Goal: Task Accomplishment & Management: Complete application form

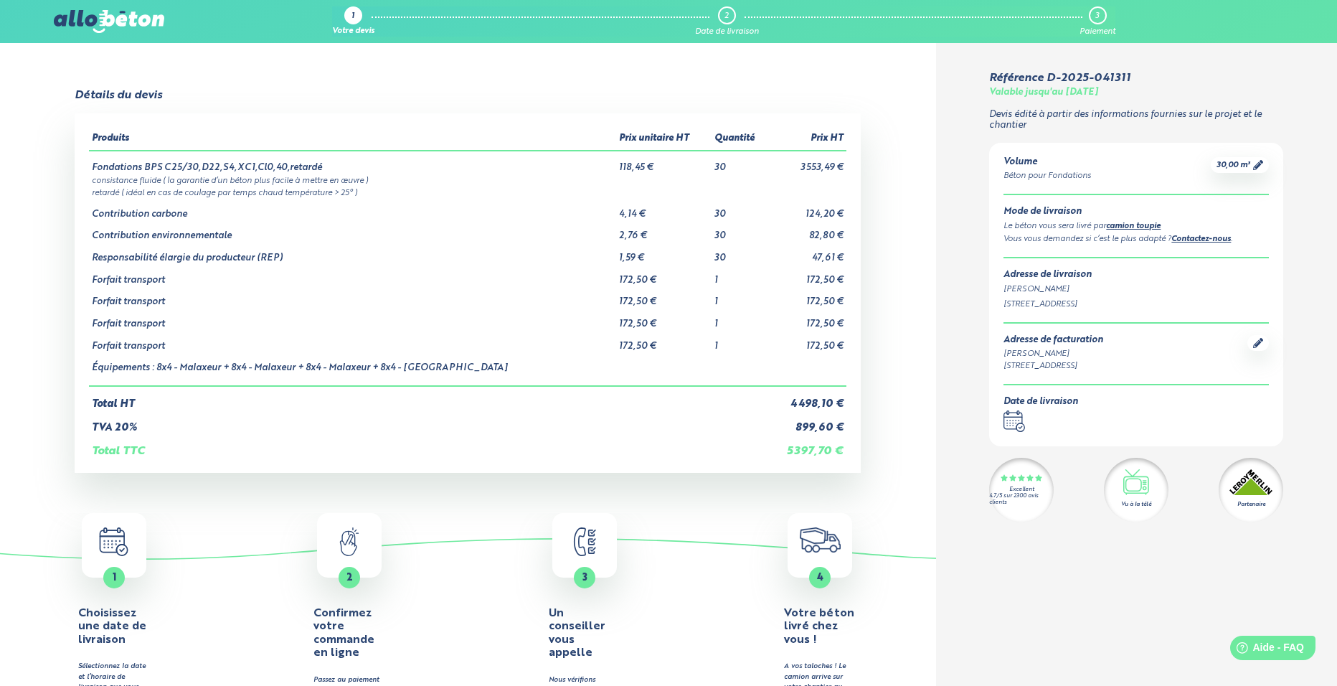
click at [140, 22] on img at bounding box center [109, 21] width 110 height 23
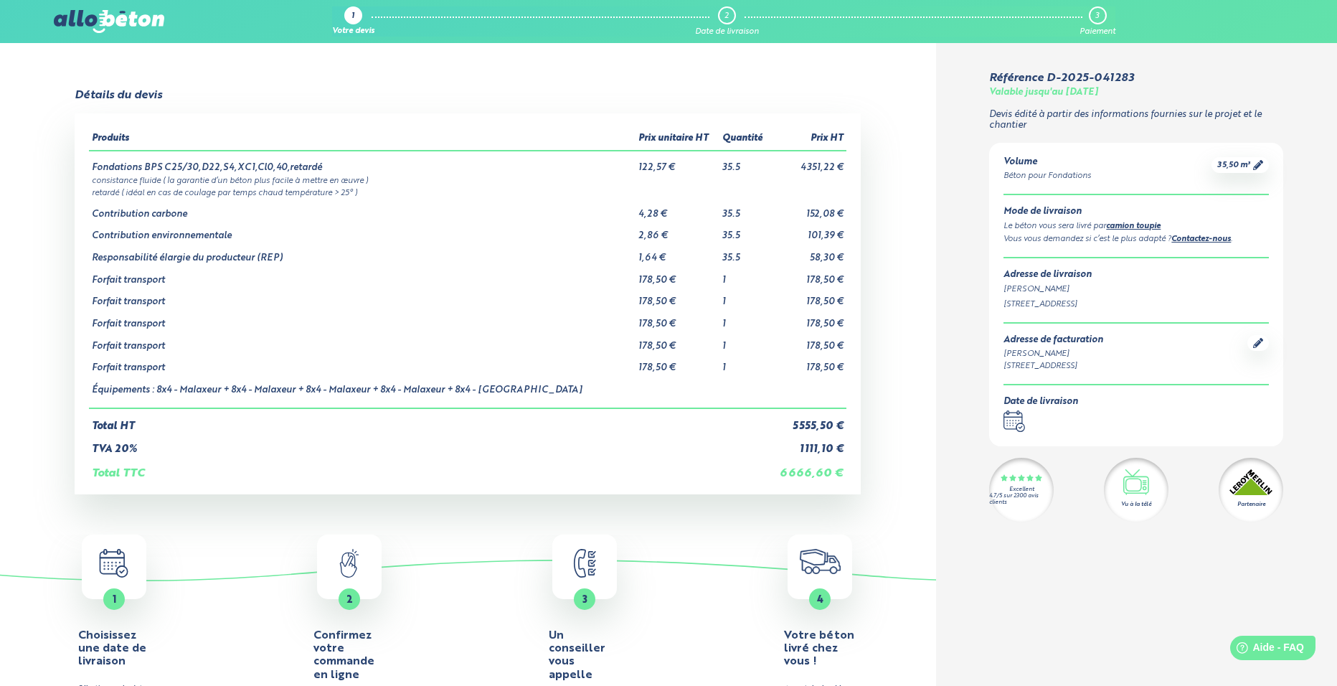
click at [129, 16] on img at bounding box center [109, 21] width 110 height 23
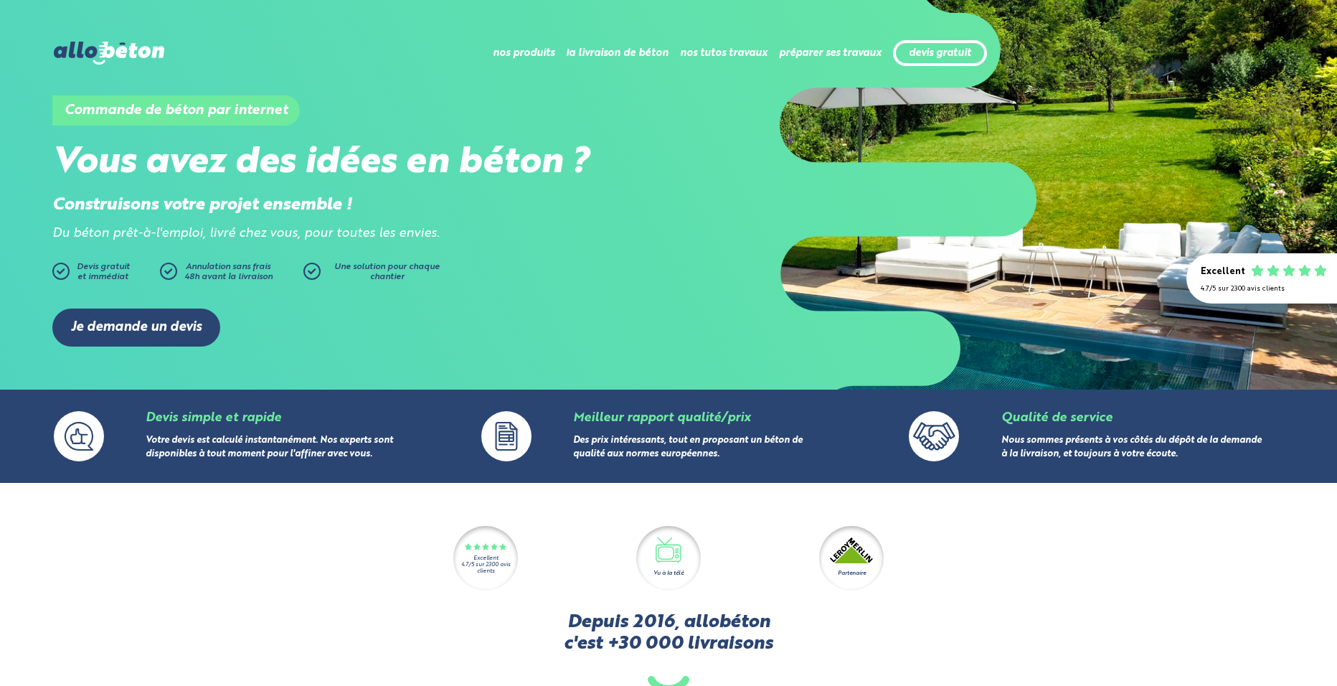
click at [932, 42] on div "devis gratuit" at bounding box center [940, 53] width 94 height 27
click at [932, 51] on link "devis gratuit" at bounding box center [940, 53] width 62 height 12
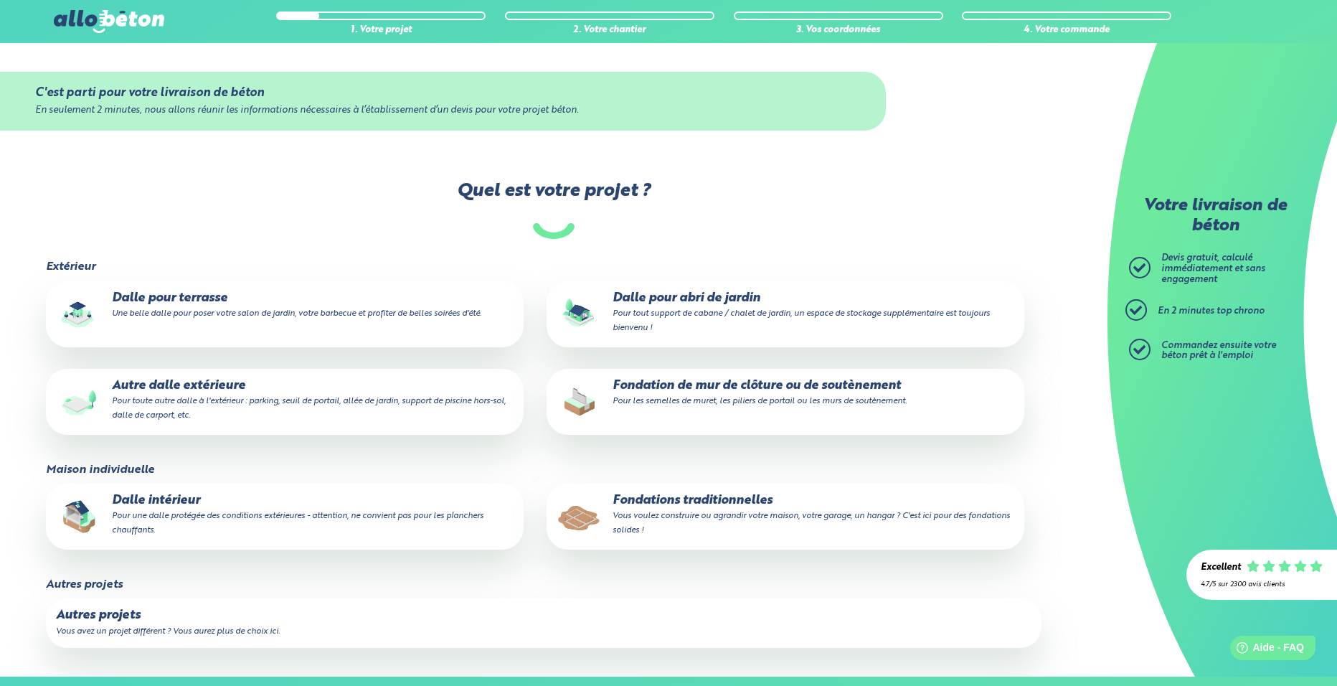
click at [707, 524] on p "Fondations traditionnelles Vous voulez construire ou agrandir votre maison, vot…" at bounding box center [786, 515] width 458 height 44
click at [0, 0] on input "Fondations traditionnelles Vous voulez construire ou agrandir votre maison, vot…" at bounding box center [0, 0] width 0 height 0
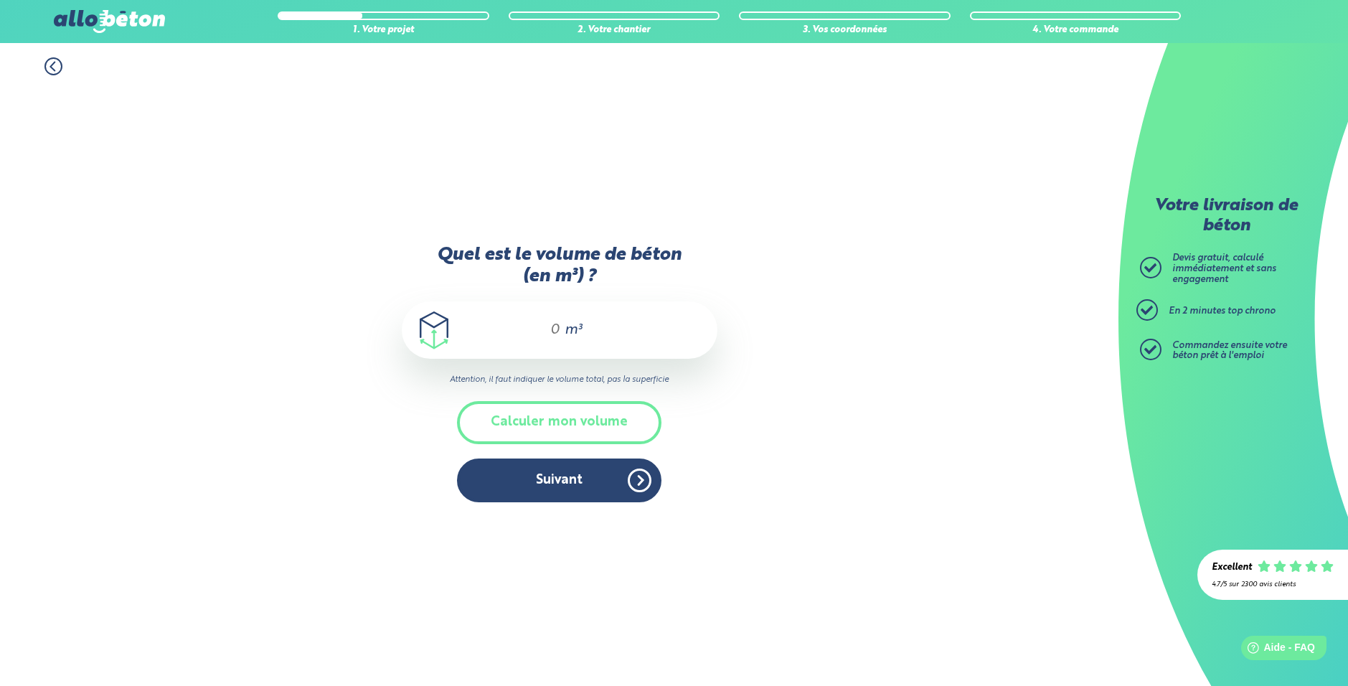
click at [544, 339] on input "Quel est le volume de béton (en m³) ?" at bounding box center [548, 329] width 24 height 17
type input "30"
click at [591, 474] on button "Suivant" at bounding box center [559, 480] width 204 height 44
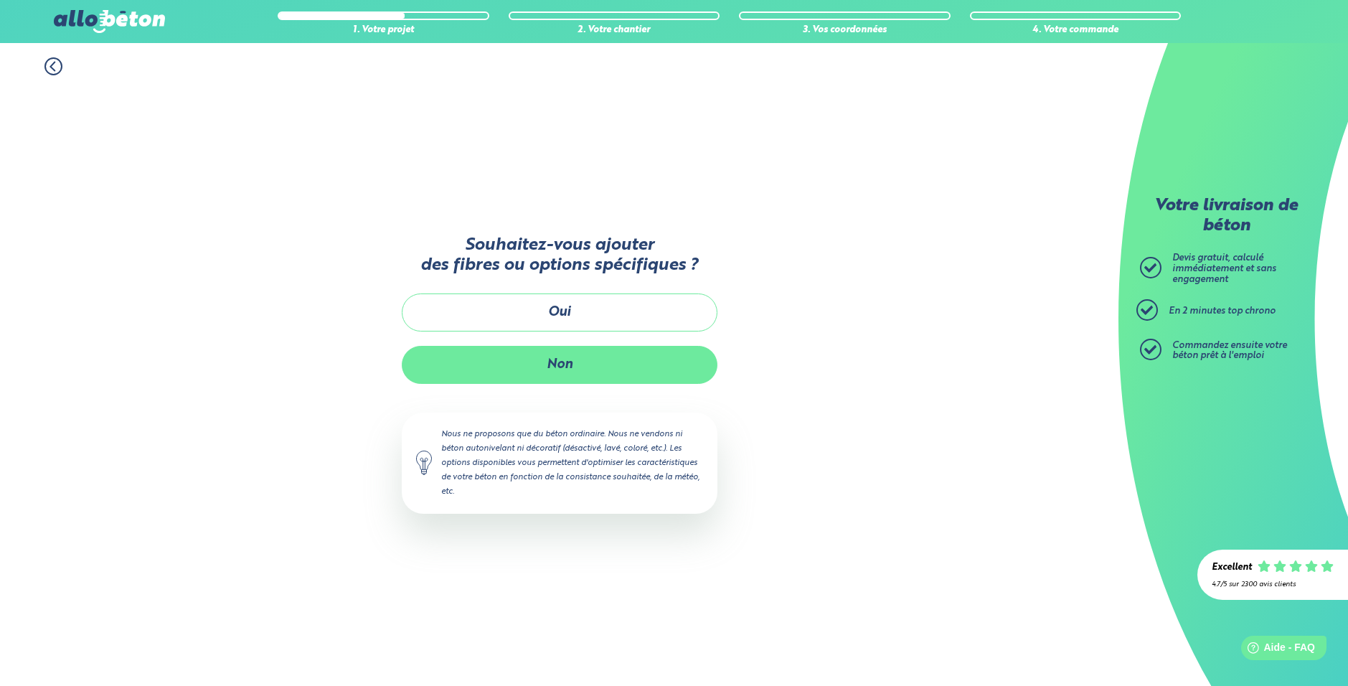
click at [539, 349] on button "Non" at bounding box center [560, 365] width 316 height 38
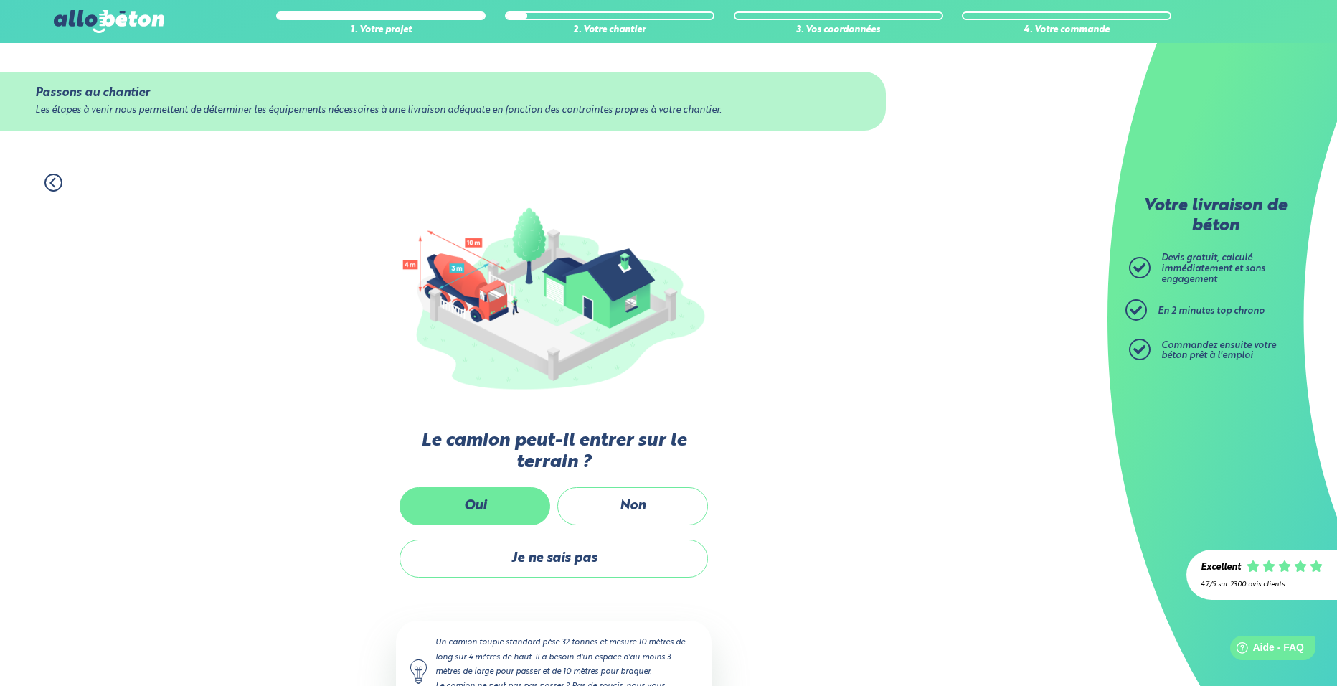
click at [519, 510] on label "Oui" at bounding box center [474, 506] width 151 height 38
click at [0, 0] on input "Oui" at bounding box center [0, 0] width 0 height 0
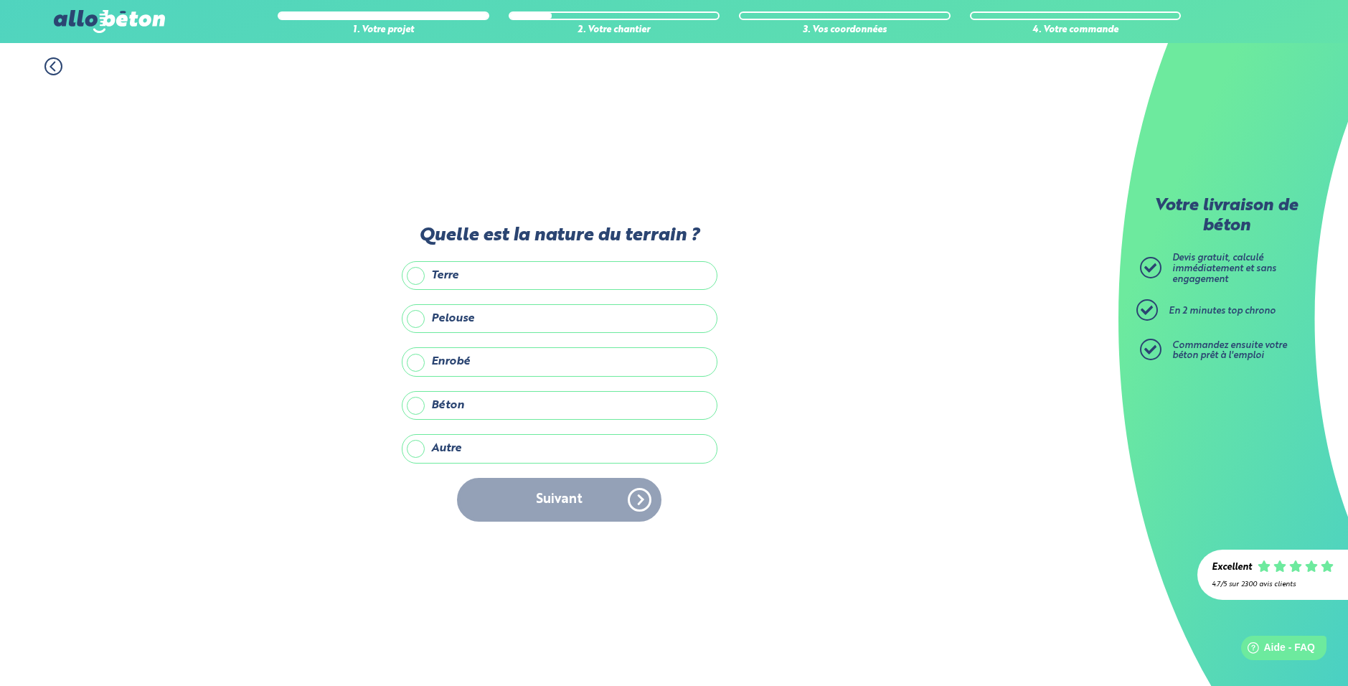
click at [476, 283] on label "Terre" at bounding box center [560, 275] width 316 height 29
click at [0, 0] on input "Terre" at bounding box center [0, 0] width 0 height 0
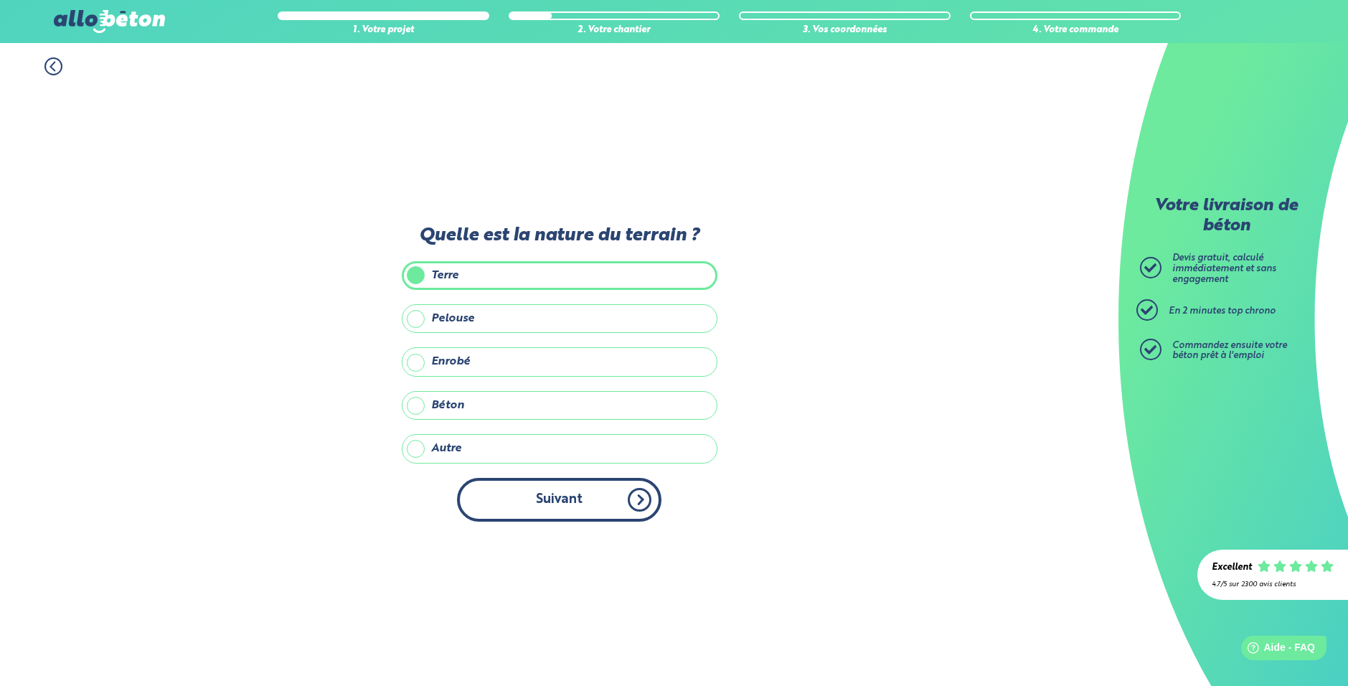
click at [585, 511] on button "Suivant" at bounding box center [559, 500] width 204 height 44
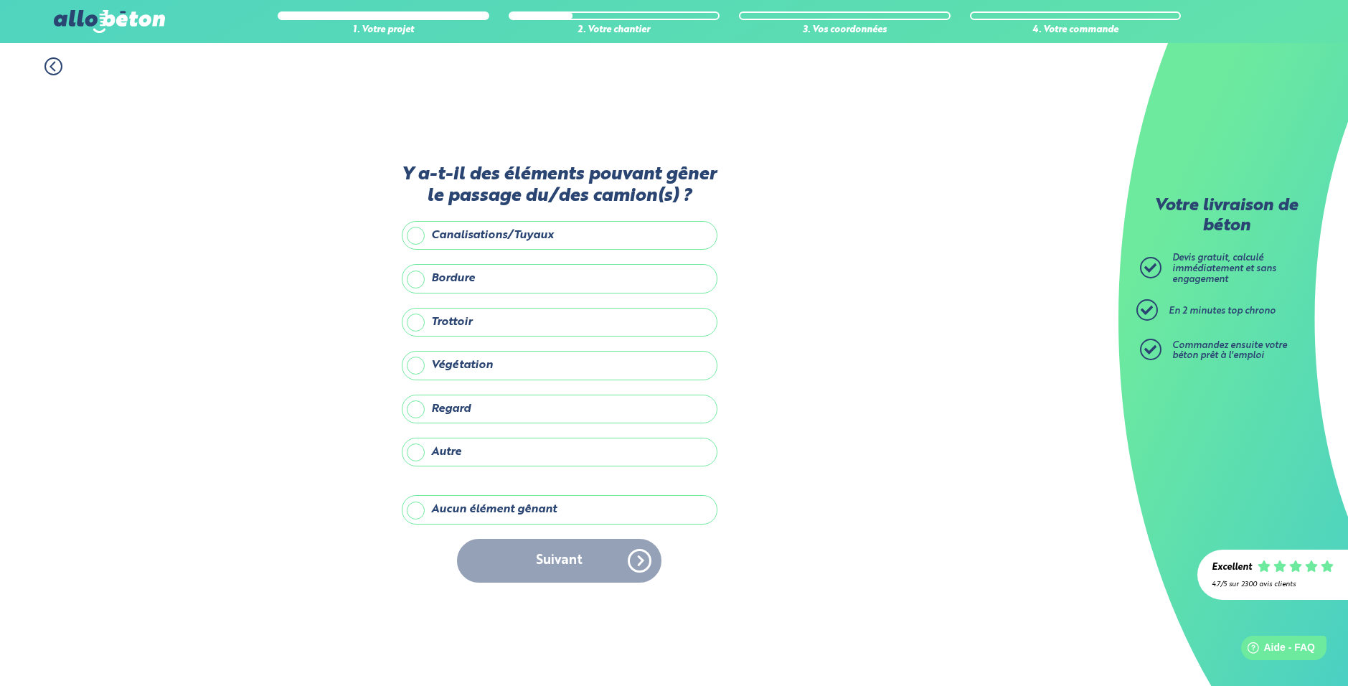
click at [478, 497] on label "Aucun élément gênant" at bounding box center [560, 509] width 316 height 29
click at [0, 0] on input "Aucun élément gênant" at bounding box center [0, 0] width 0 height 0
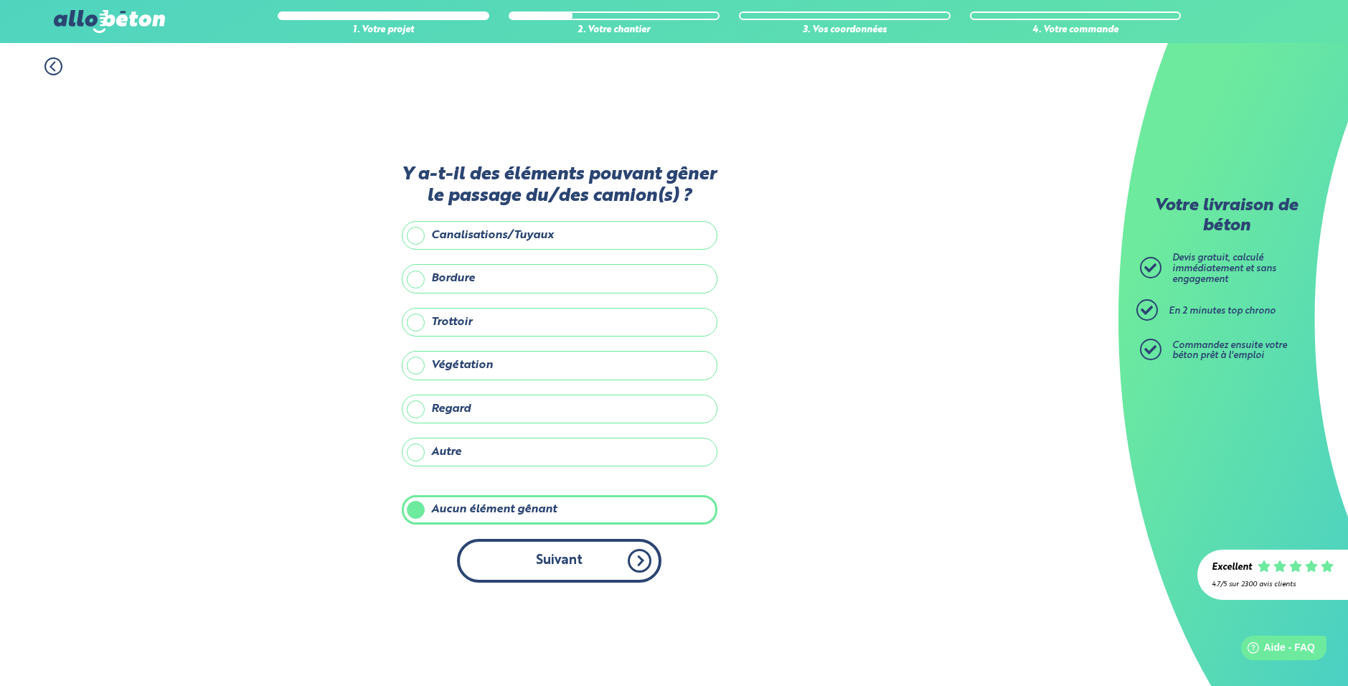
click at [549, 562] on button "Suivant" at bounding box center [559, 561] width 204 height 44
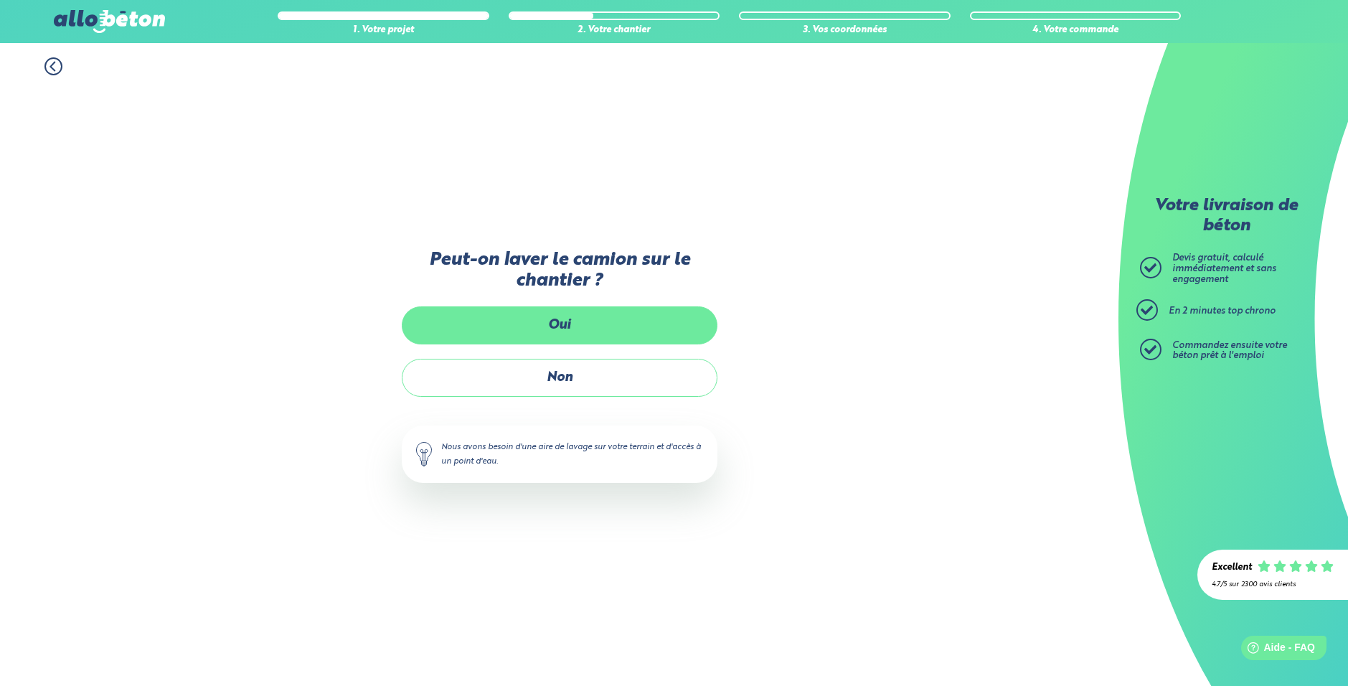
click at [536, 328] on label "Oui" at bounding box center [560, 325] width 316 height 38
click at [0, 0] on input "Oui" at bounding box center [0, 0] width 0 height 0
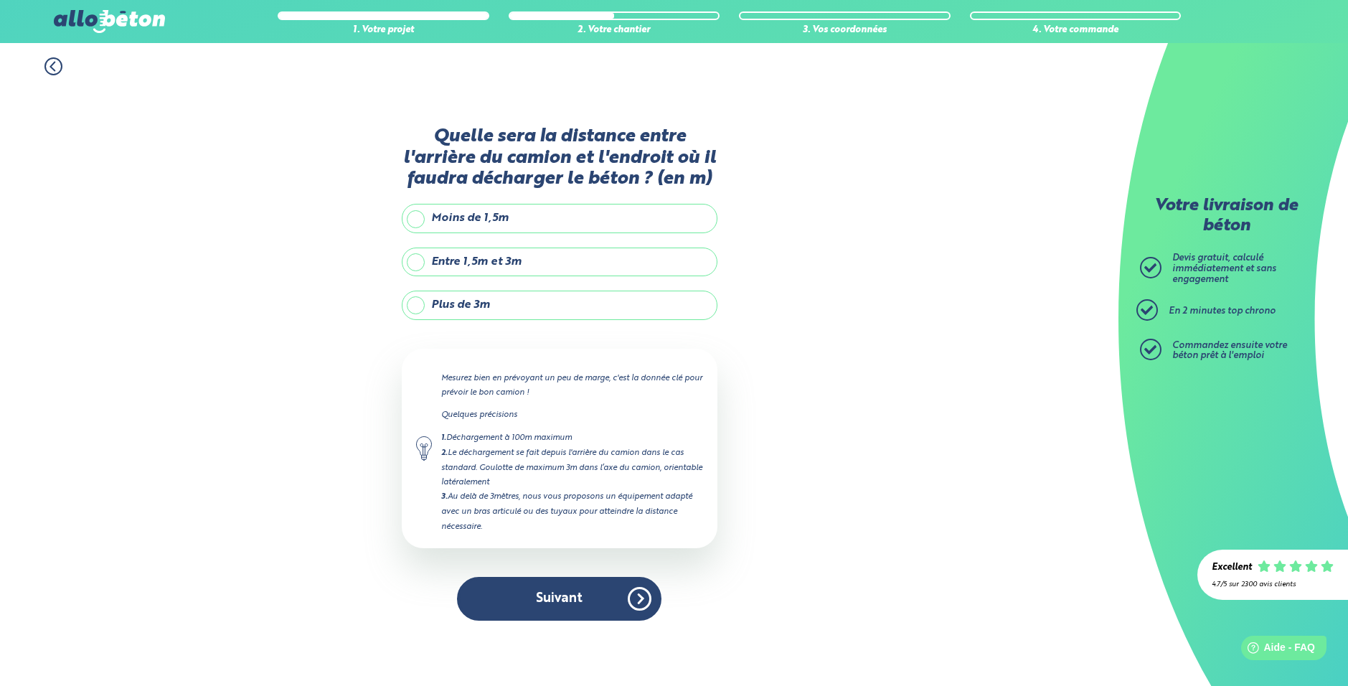
click at [489, 312] on label "Plus de 3m" at bounding box center [560, 304] width 316 height 29
click at [0, 0] on input "Plus de 3m" at bounding box center [0, 0] width 0 height 0
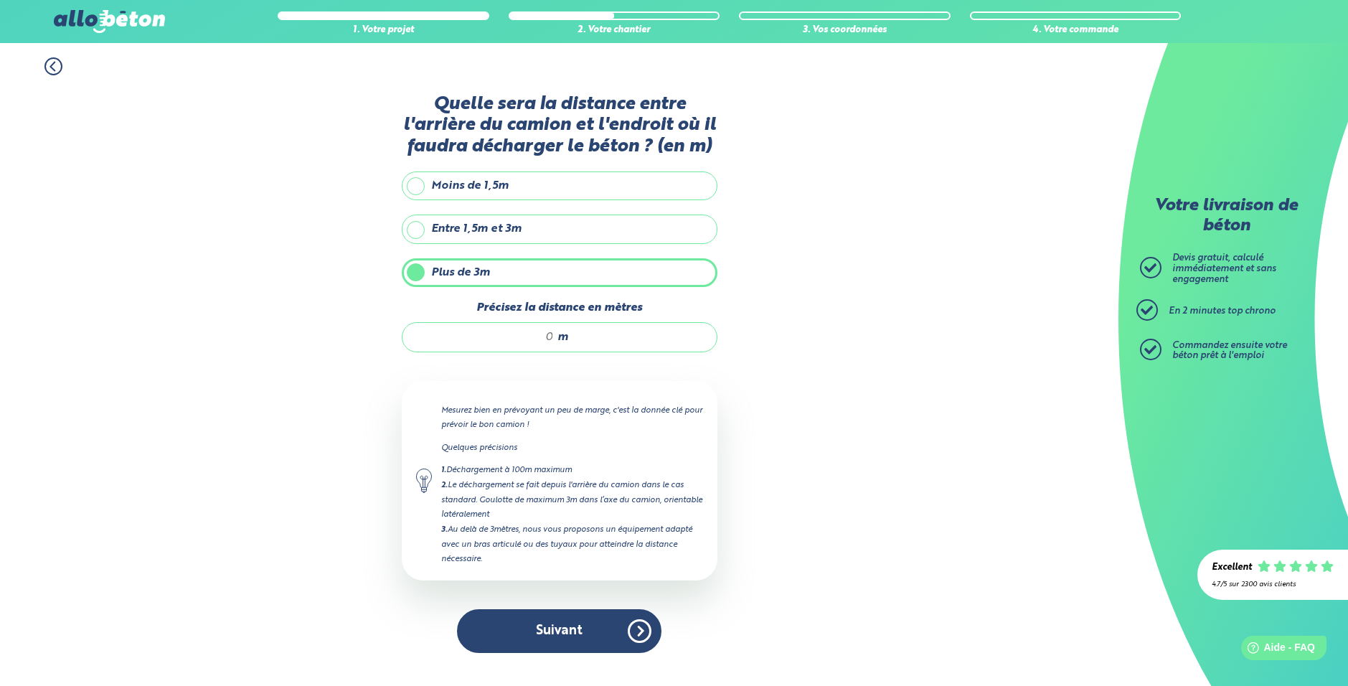
click at [521, 334] on input "Précisez la distance en mètres" at bounding box center [485, 337] width 137 height 14
click at [483, 191] on label "Moins de 1,5m" at bounding box center [560, 185] width 316 height 29
click at [0, 0] on input "Moins de 1,5m" at bounding box center [0, 0] width 0 height 0
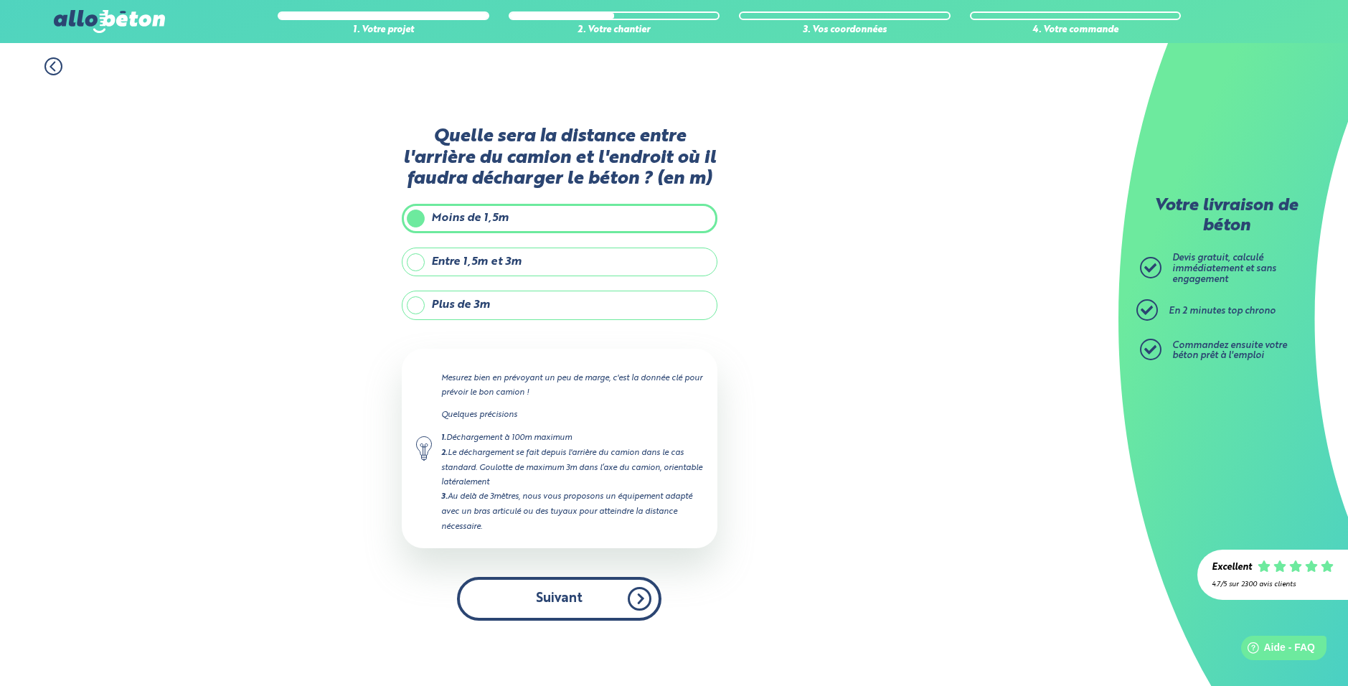
click at [564, 611] on button "Suivant" at bounding box center [559, 599] width 204 height 44
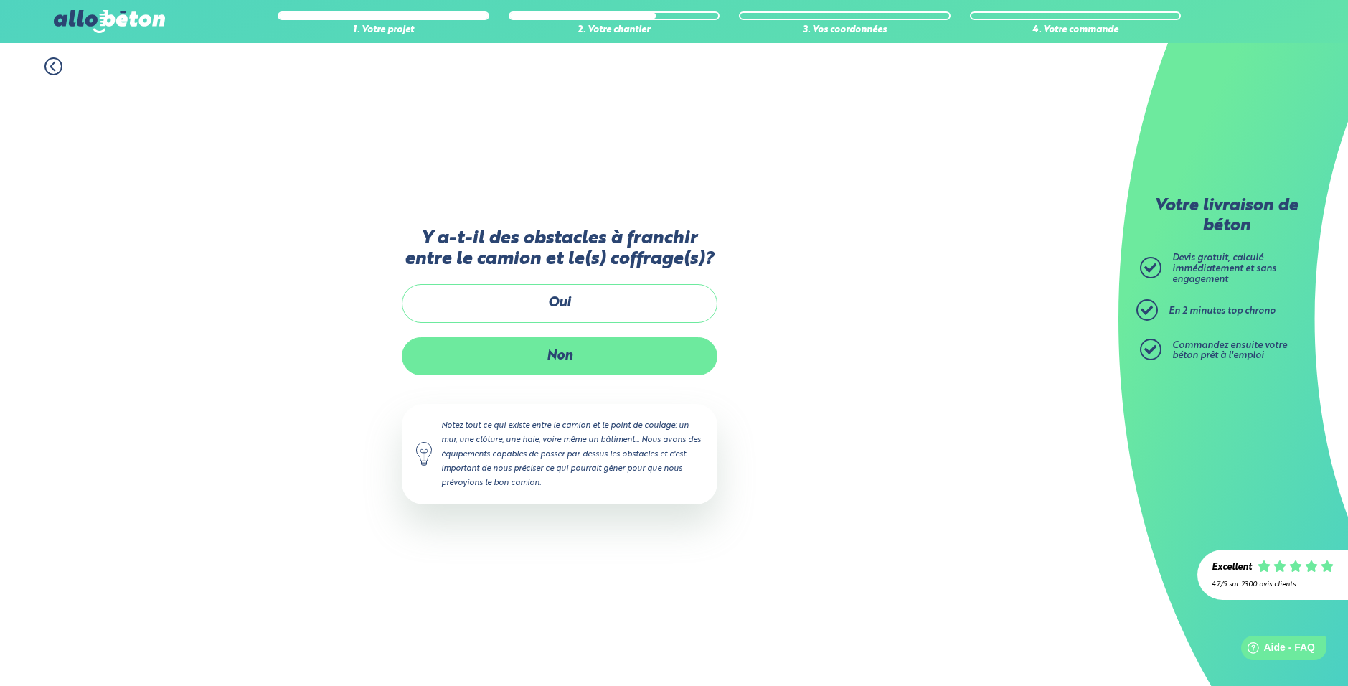
click at [571, 357] on label "Non" at bounding box center [560, 356] width 316 height 38
click at [0, 0] on input "Non" at bounding box center [0, 0] width 0 height 0
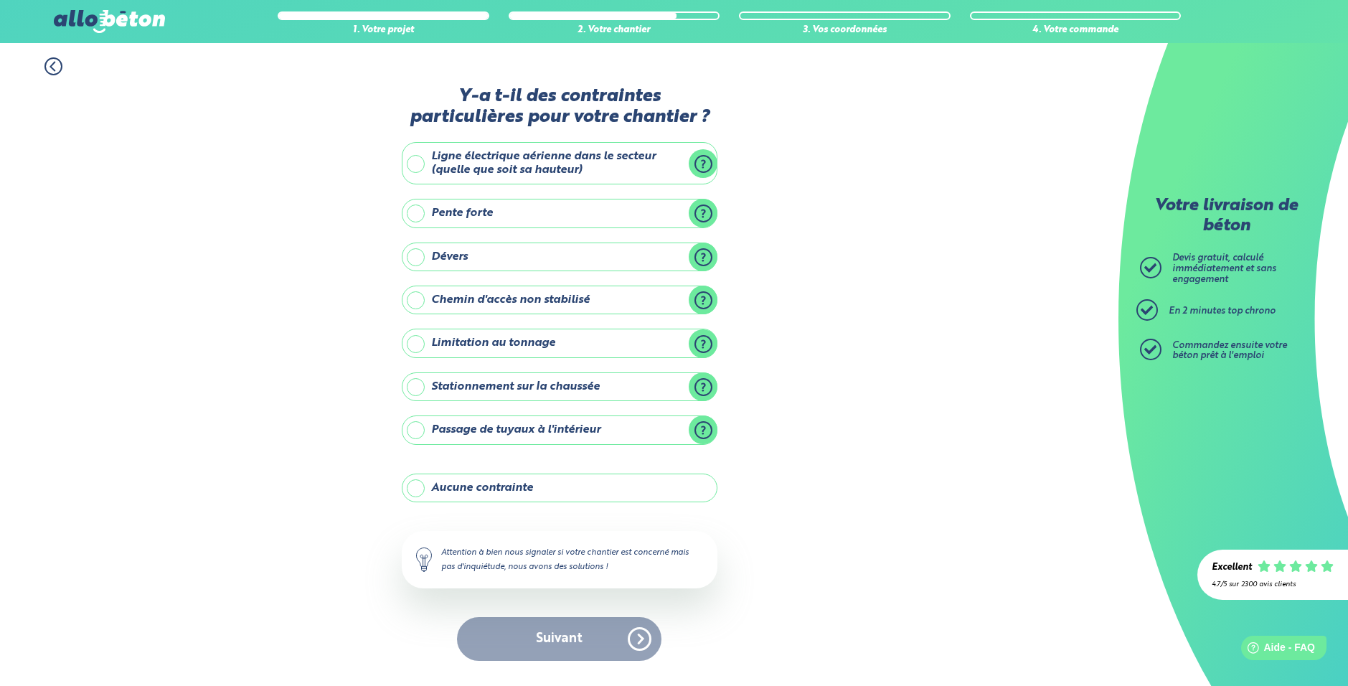
click at [504, 486] on label "Aucune contrainte" at bounding box center [560, 487] width 316 height 29
click at [0, 0] on input "Aucune contrainte" at bounding box center [0, 0] width 0 height 0
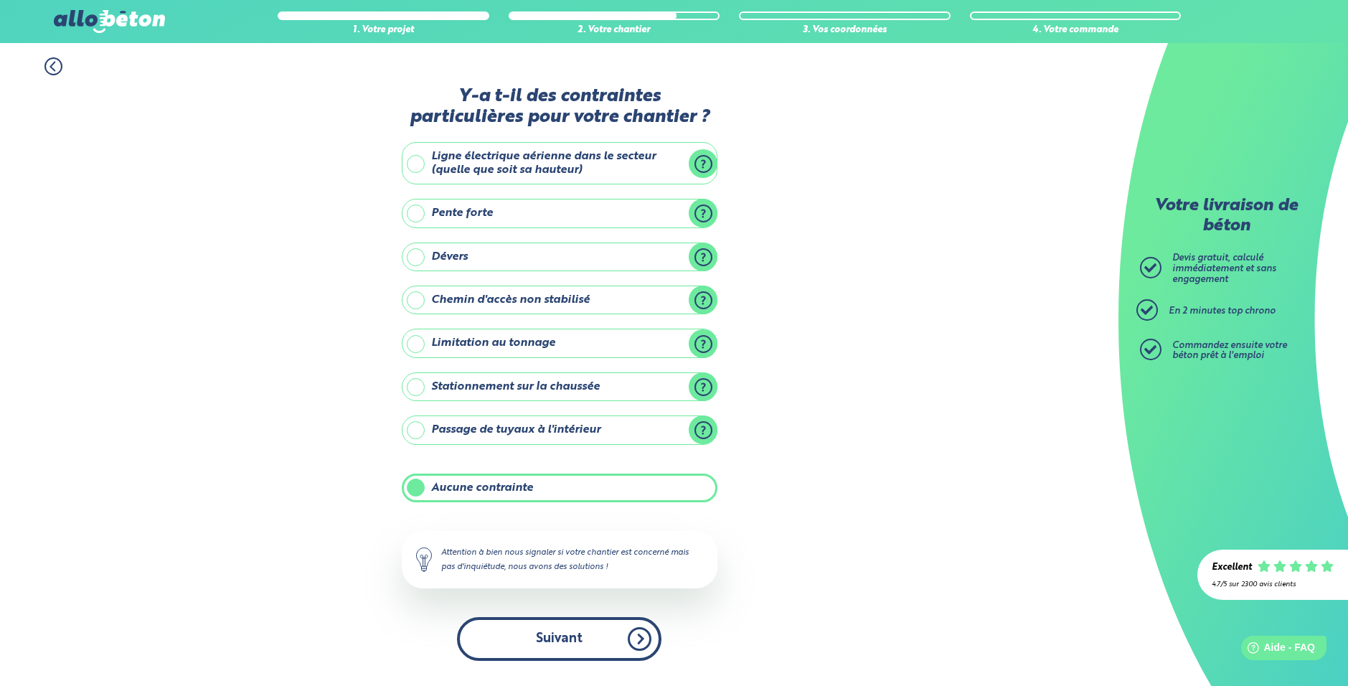
click at [538, 618] on button "Suivant" at bounding box center [559, 639] width 204 height 44
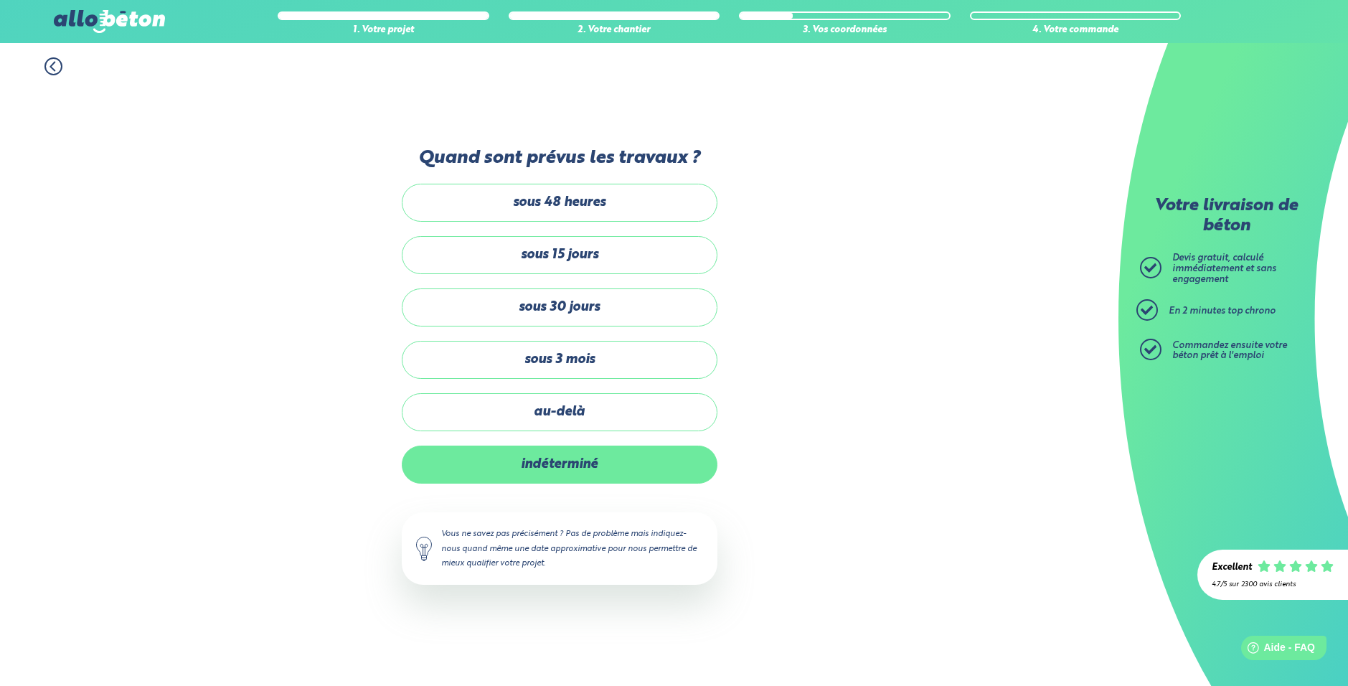
click at [580, 472] on label "indéterminé" at bounding box center [560, 464] width 316 height 38
click at [0, 0] on input "indéterminé" at bounding box center [0, 0] width 0 height 0
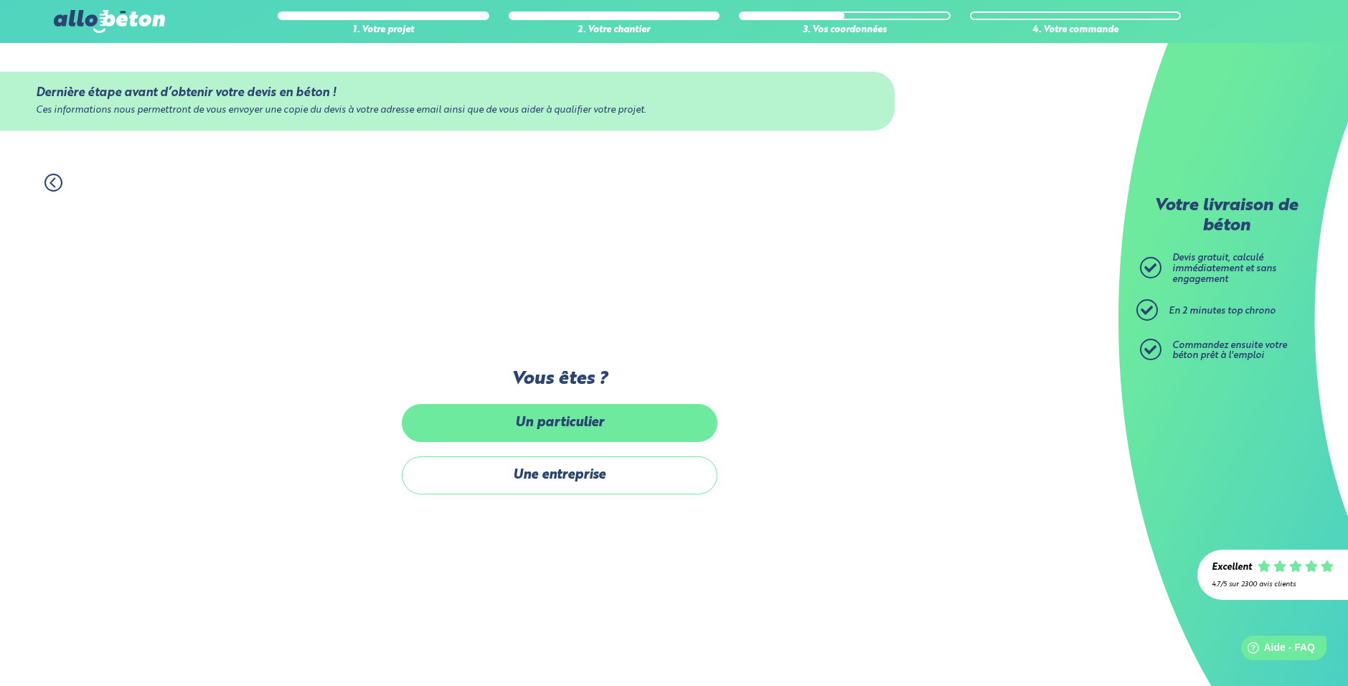
click at [562, 416] on label "Un particulier" at bounding box center [560, 423] width 316 height 38
click at [0, 0] on input "Un particulier" at bounding box center [0, 0] width 0 height 0
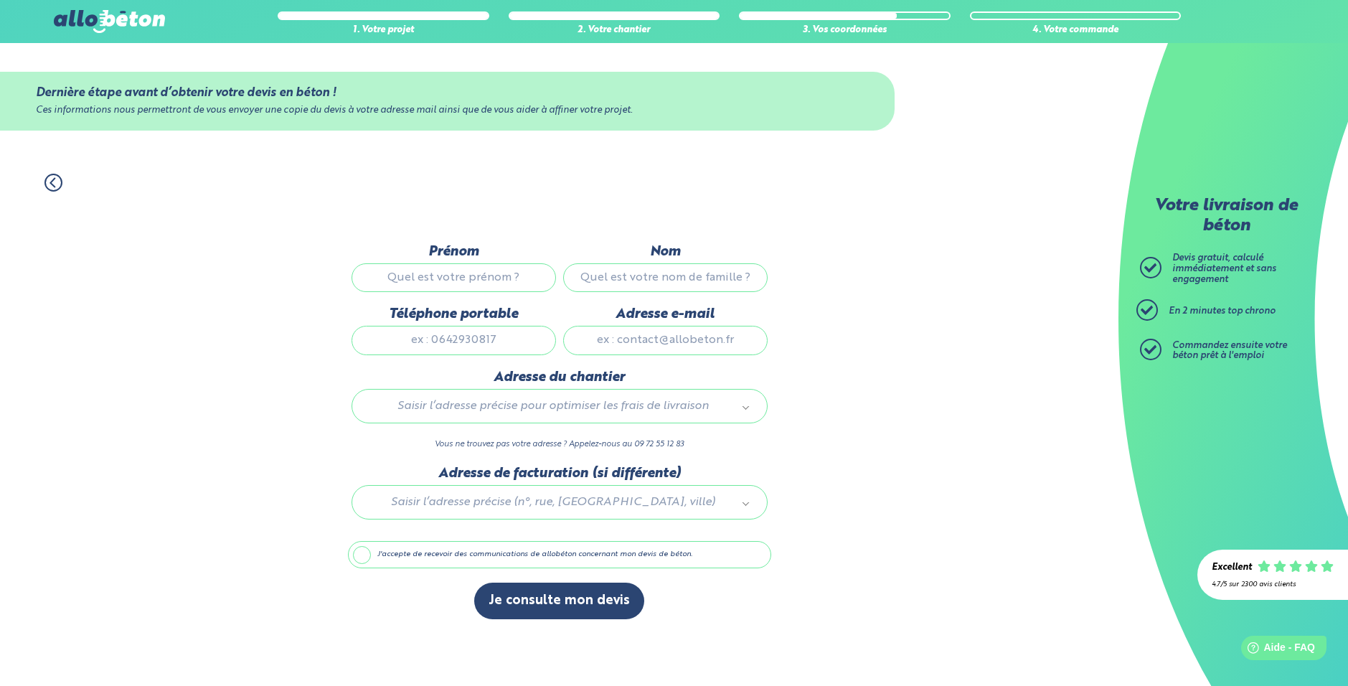
click at [478, 273] on input "Prénom" at bounding box center [453, 277] width 204 height 29
type input "Paul"
click at [623, 267] on input "Nom" at bounding box center [665, 277] width 204 height 29
type input "Farabos"
click at [443, 341] on input "Téléphone portable" at bounding box center [453, 340] width 204 height 29
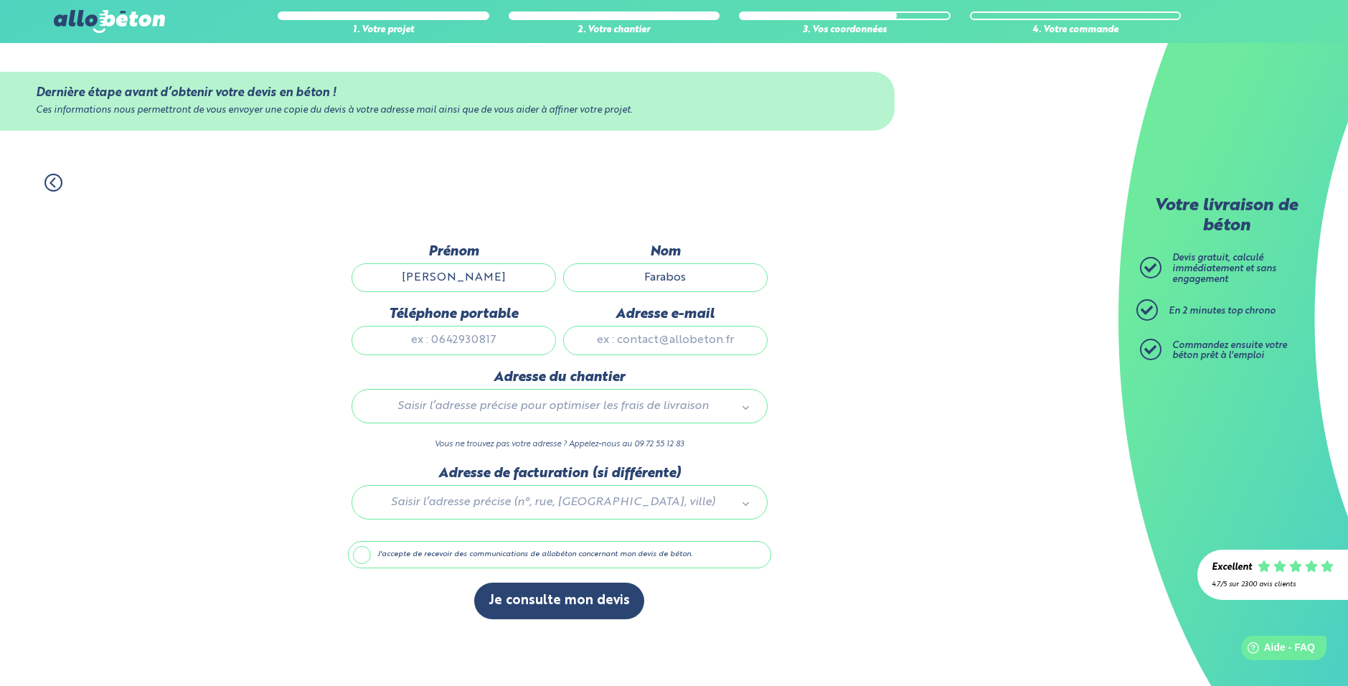
type input "0700000000"
click at [632, 332] on input "Adresse e-mail" at bounding box center [665, 340] width 204 height 29
type input "farabospaul@gmail.com"
click at [521, 415] on div "Saisir l’adresse précise pour optimiser les frais de livraison" at bounding box center [559, 406] width 416 height 34
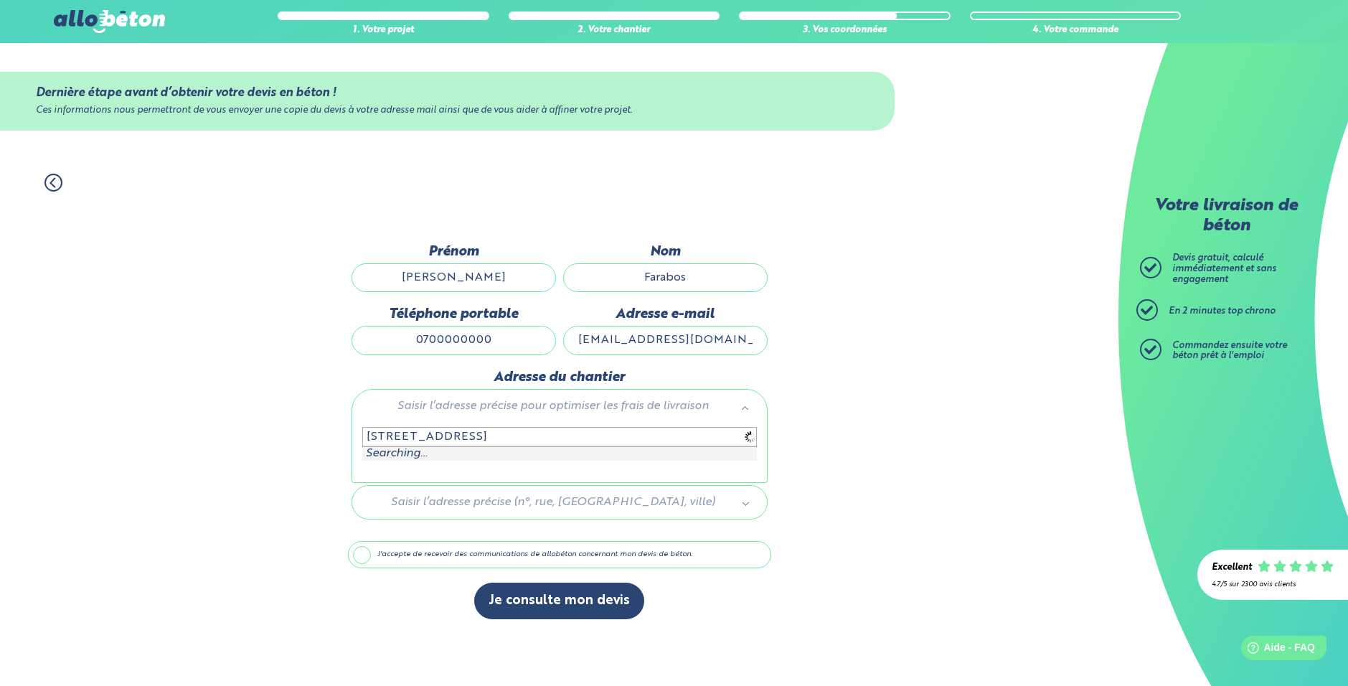
type input "1 chemin de berdou"
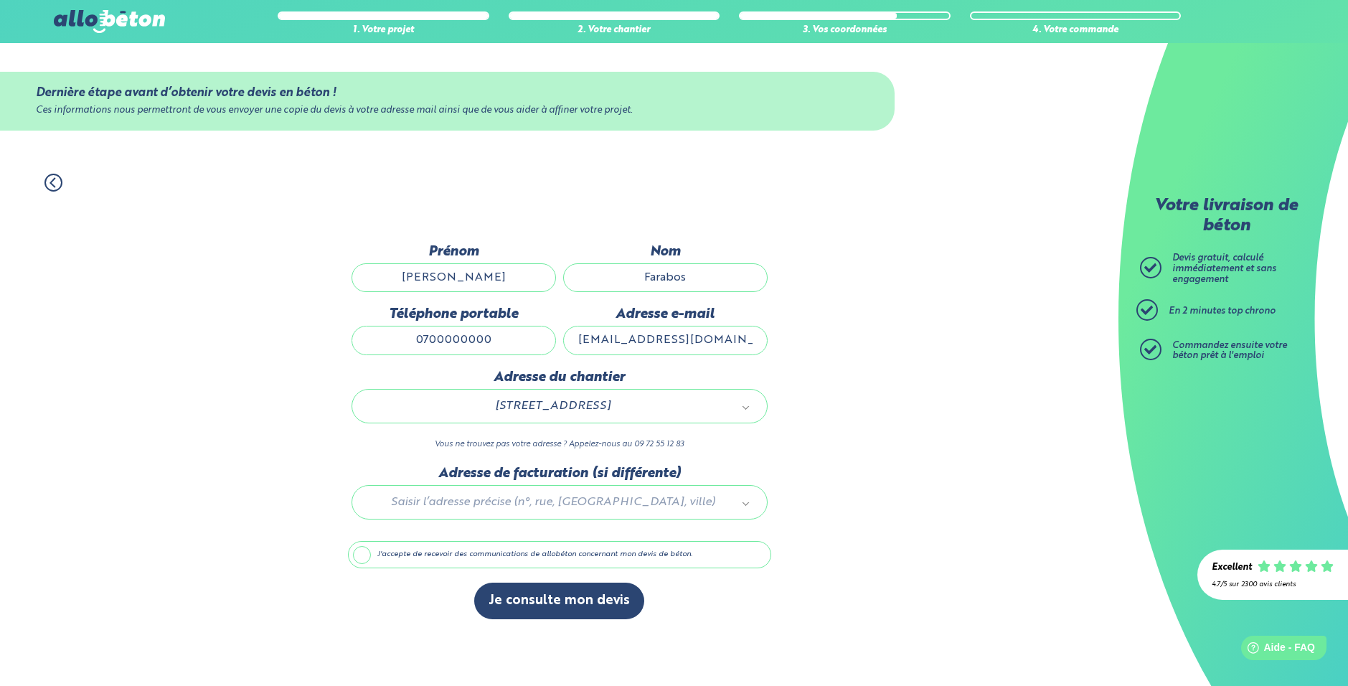
click at [551, 602] on button "Je consulte mon devis" at bounding box center [559, 600] width 170 height 37
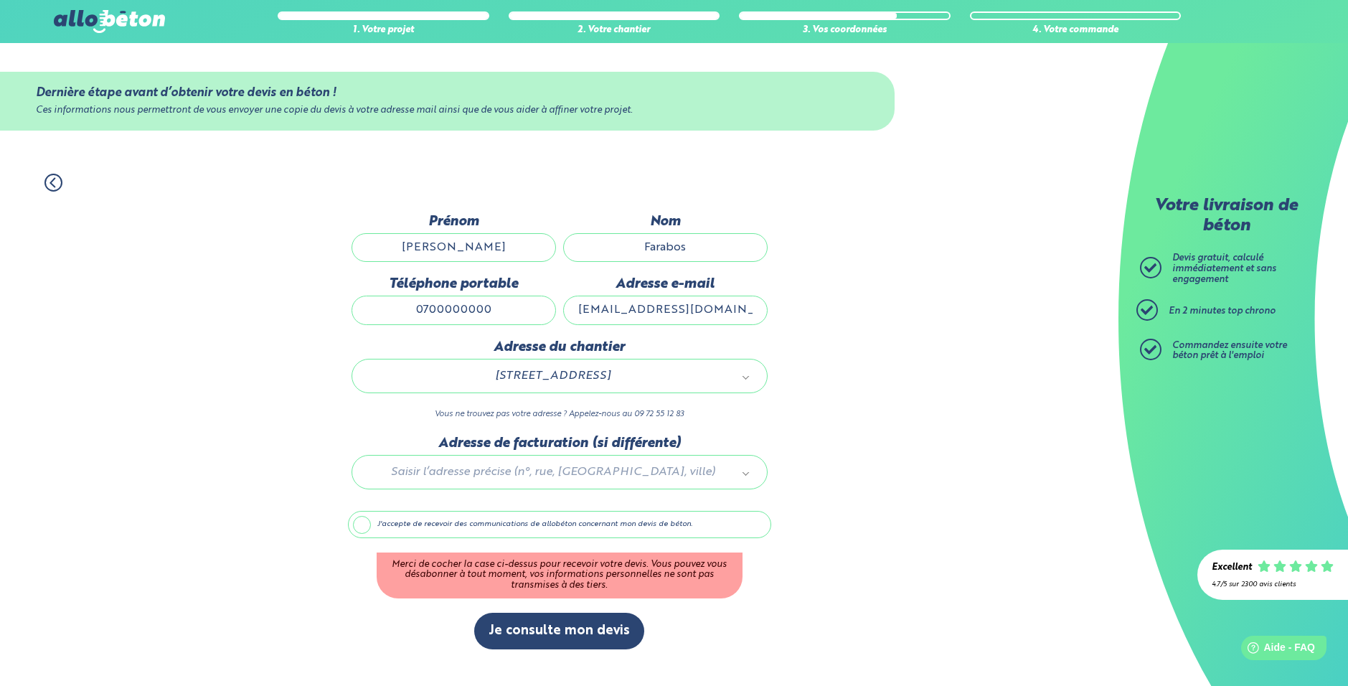
click at [360, 524] on label "J'accepte de recevoir des communications de allobéton concernant mon devis de b…" at bounding box center [559, 524] width 423 height 27
click at [0, 0] on input "J'accepte de recevoir des communications de allobéton concernant mon devis de b…" at bounding box center [0, 0] width 0 height 0
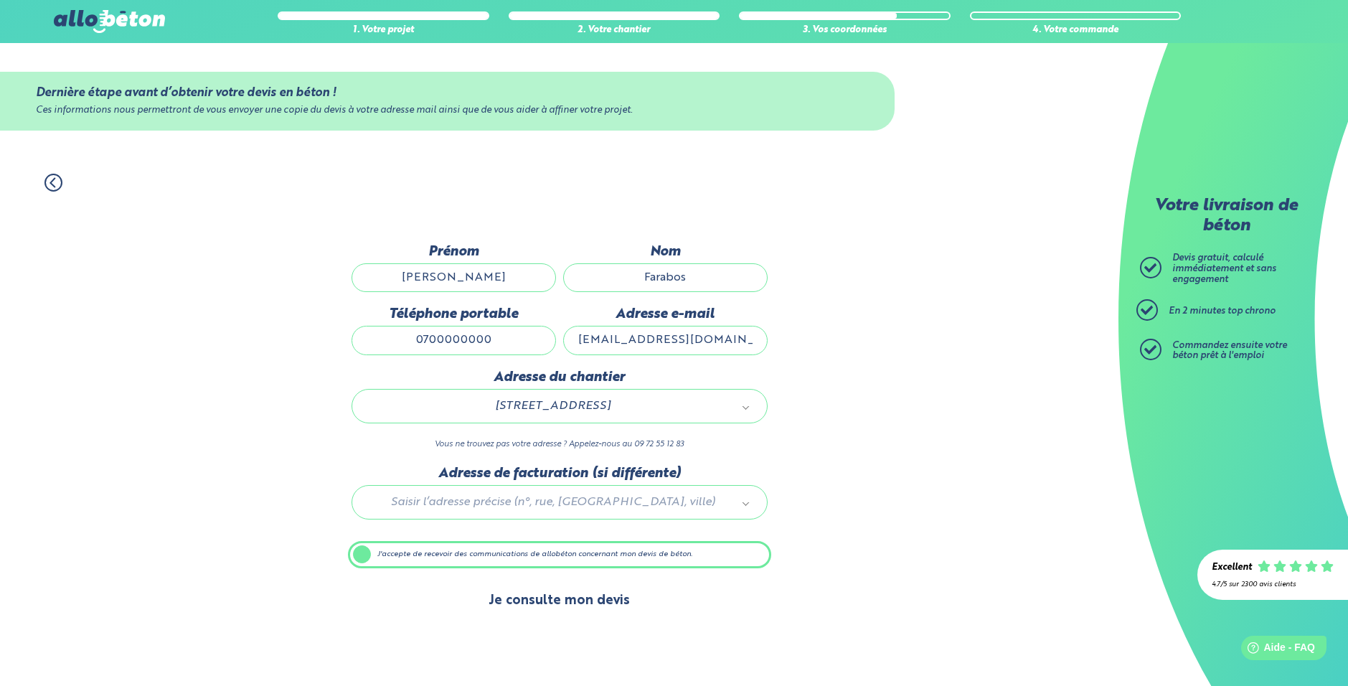
click at [556, 598] on button "Je consulte mon devis" at bounding box center [559, 600] width 170 height 37
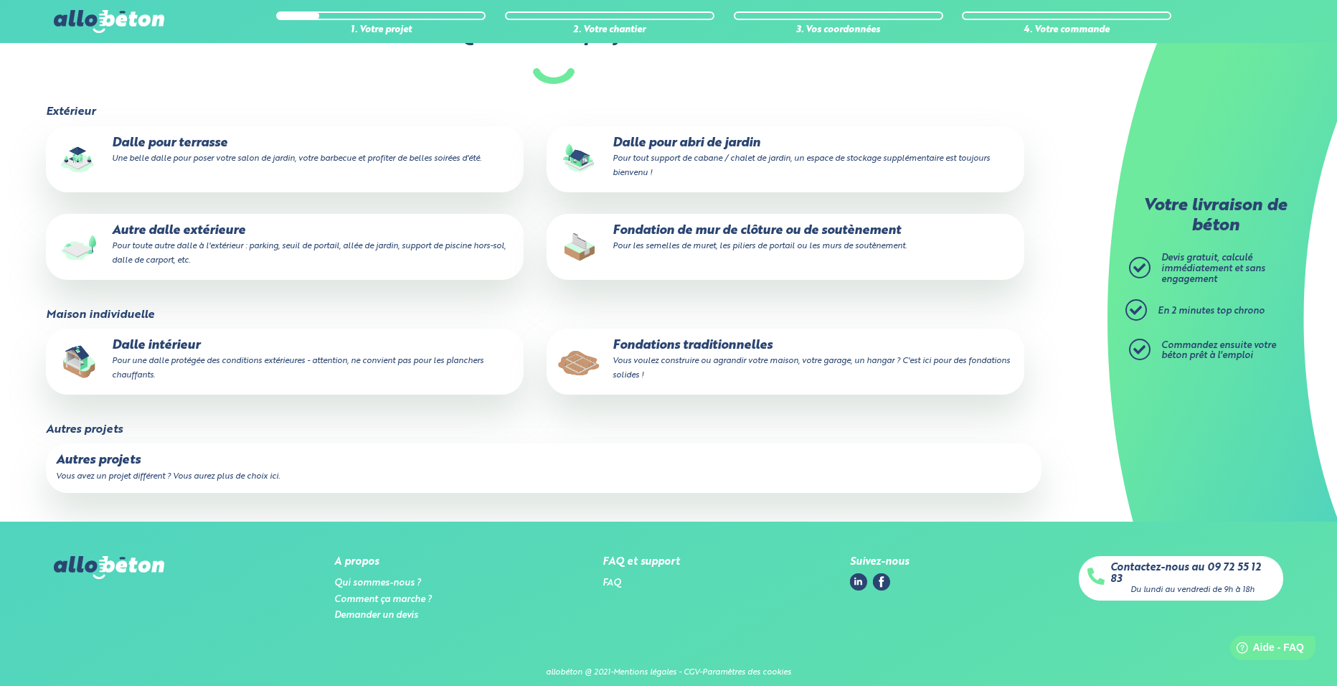
scroll to position [169, 0]
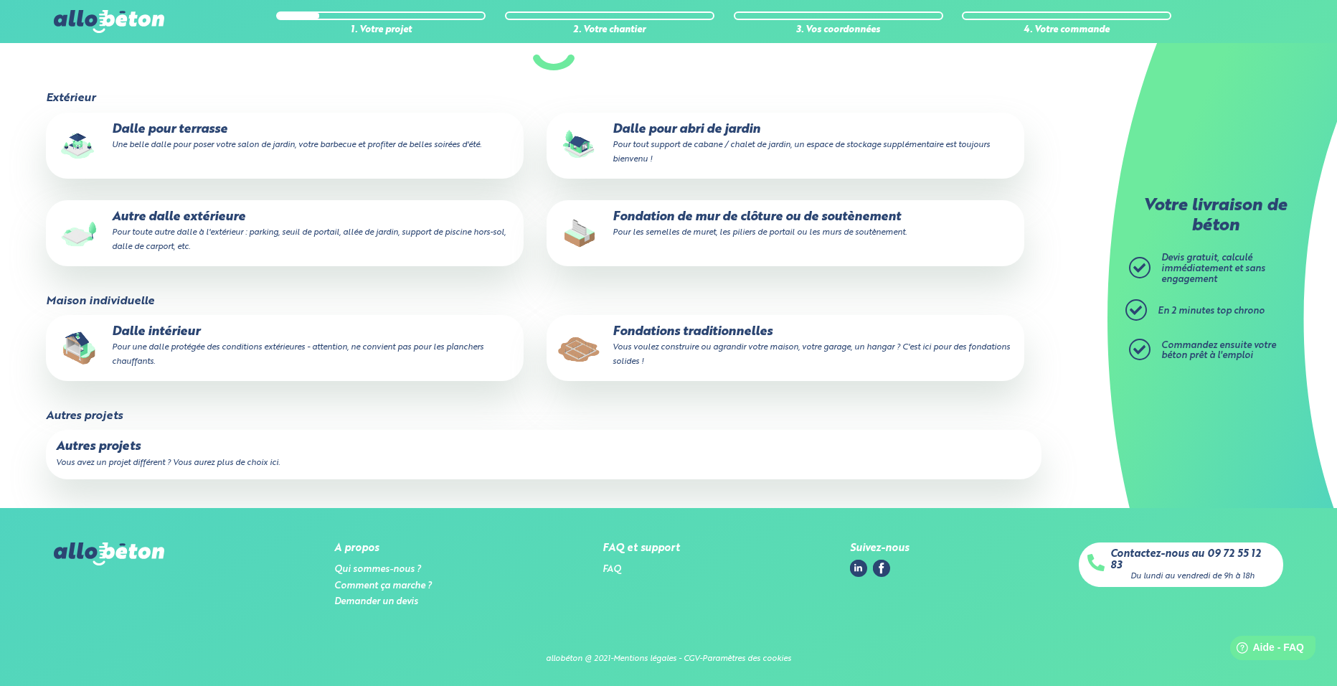
click at [699, 361] on p "Fondations traditionnelles Vous voulez construire ou agrandir votre maison, vot…" at bounding box center [786, 347] width 458 height 44
click at [0, 0] on input "Fondations traditionnelles Vous voulez construire ou agrandir votre maison, vot…" at bounding box center [0, 0] width 0 height 0
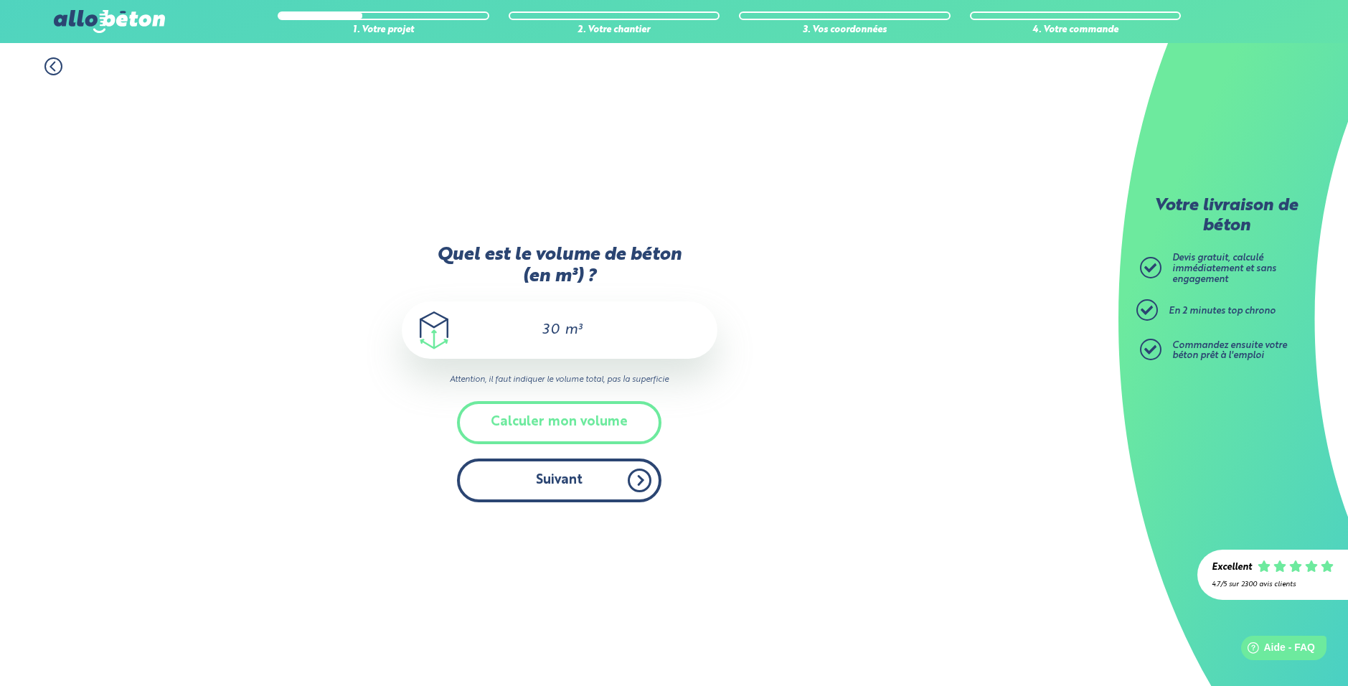
click at [588, 498] on button "Suivant" at bounding box center [559, 480] width 204 height 44
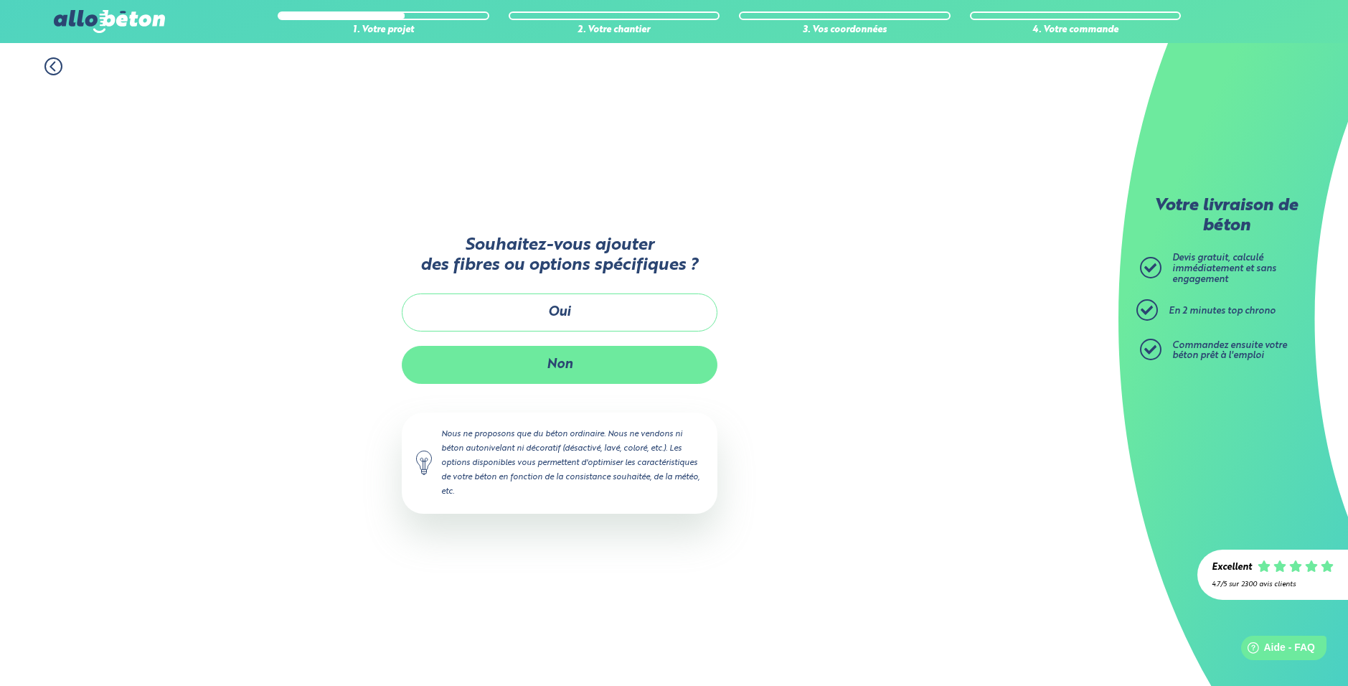
click at [587, 368] on button "Non" at bounding box center [560, 365] width 316 height 38
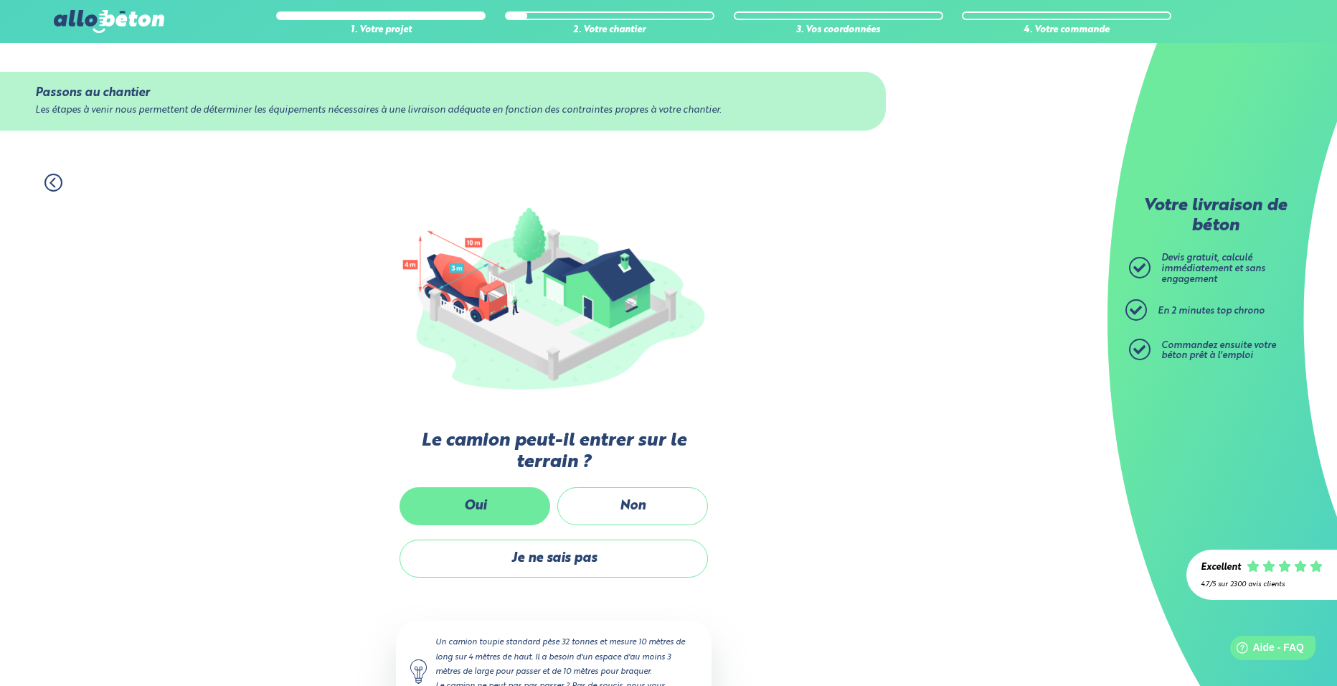
click at [503, 511] on label "Oui" at bounding box center [474, 506] width 151 height 38
click at [0, 0] on input "Oui" at bounding box center [0, 0] width 0 height 0
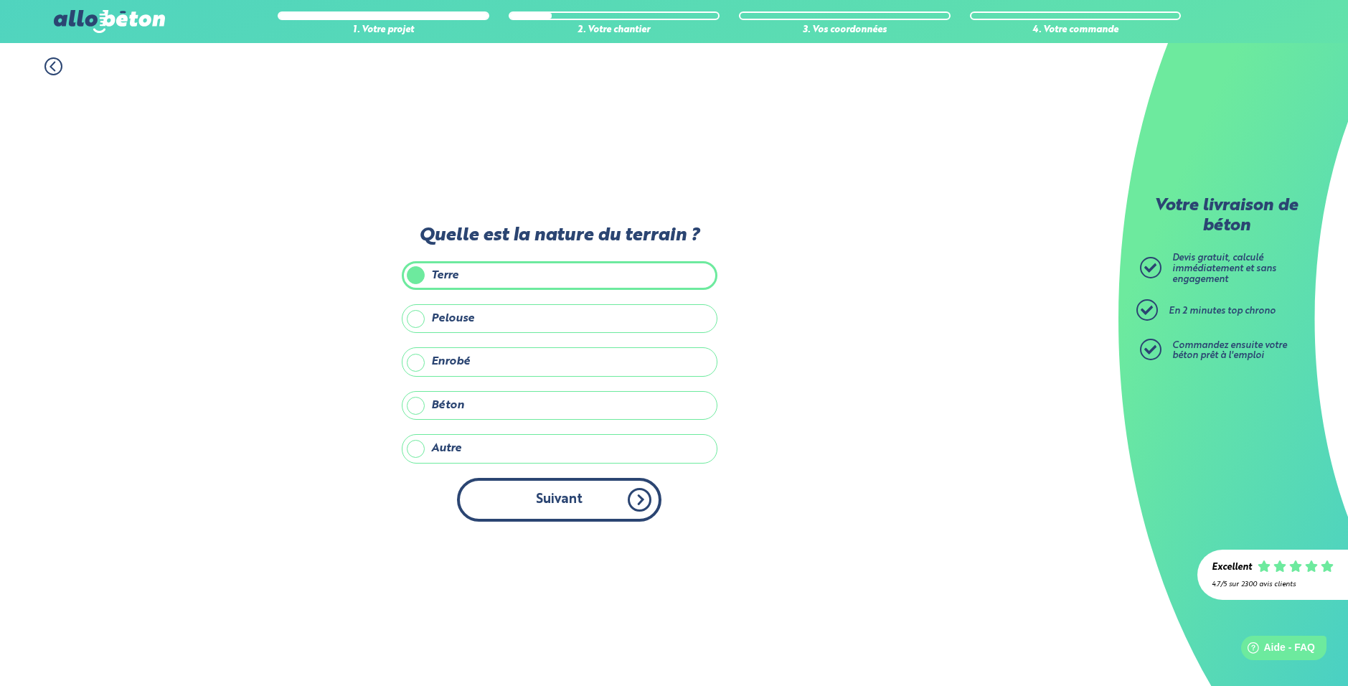
click at [561, 511] on button "Suivant" at bounding box center [559, 500] width 204 height 44
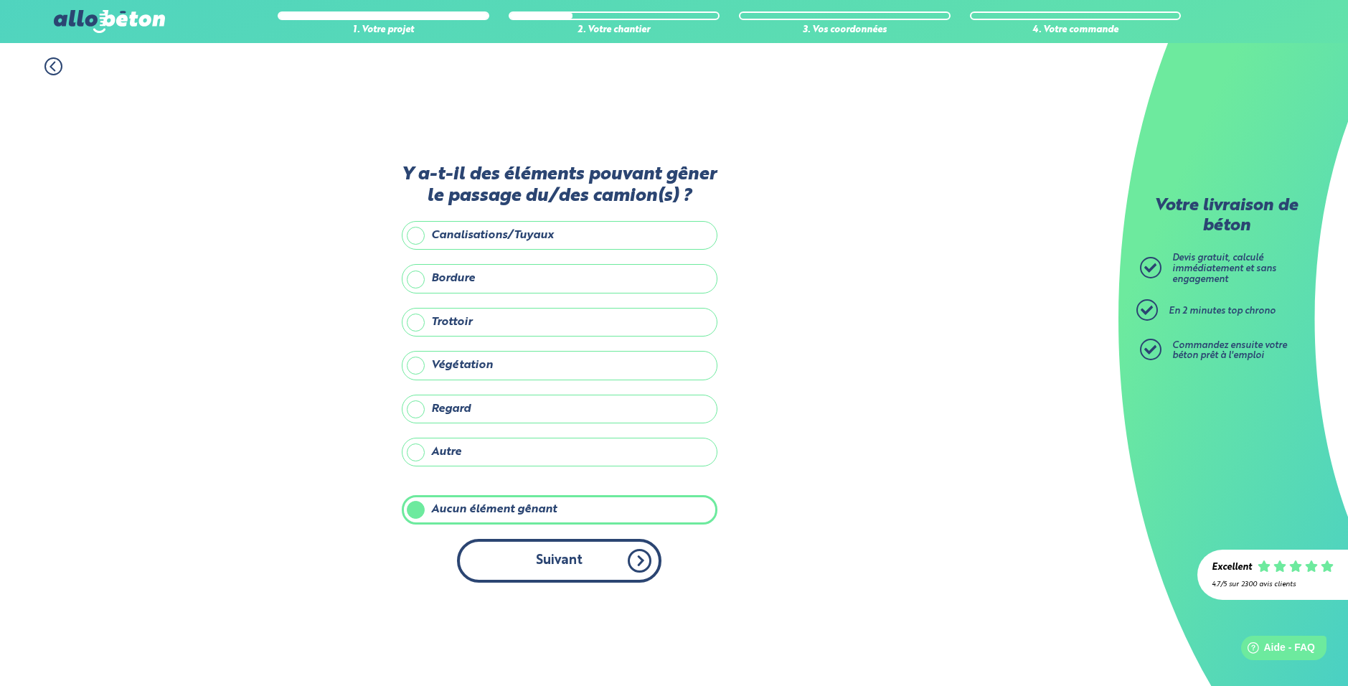
click at [576, 548] on button "Suivant" at bounding box center [559, 561] width 204 height 44
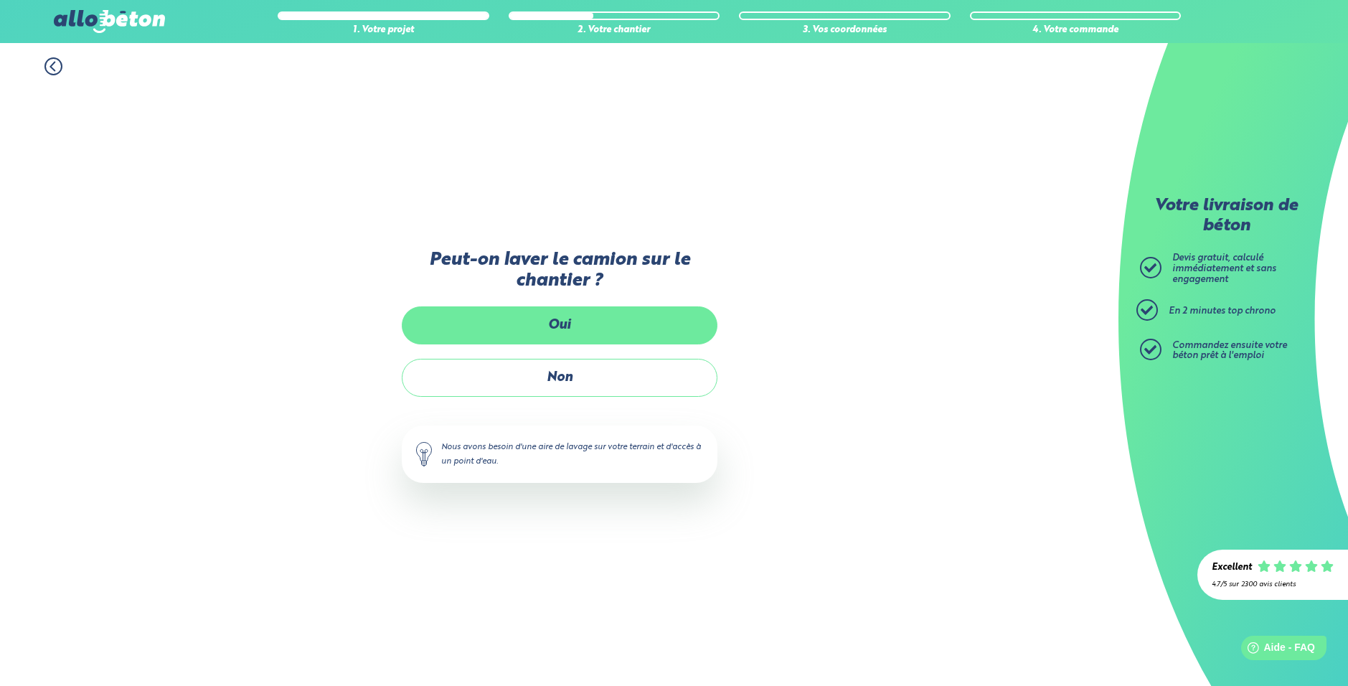
click at [545, 343] on label "Oui" at bounding box center [560, 325] width 316 height 38
click at [0, 0] on input "Oui" at bounding box center [0, 0] width 0 height 0
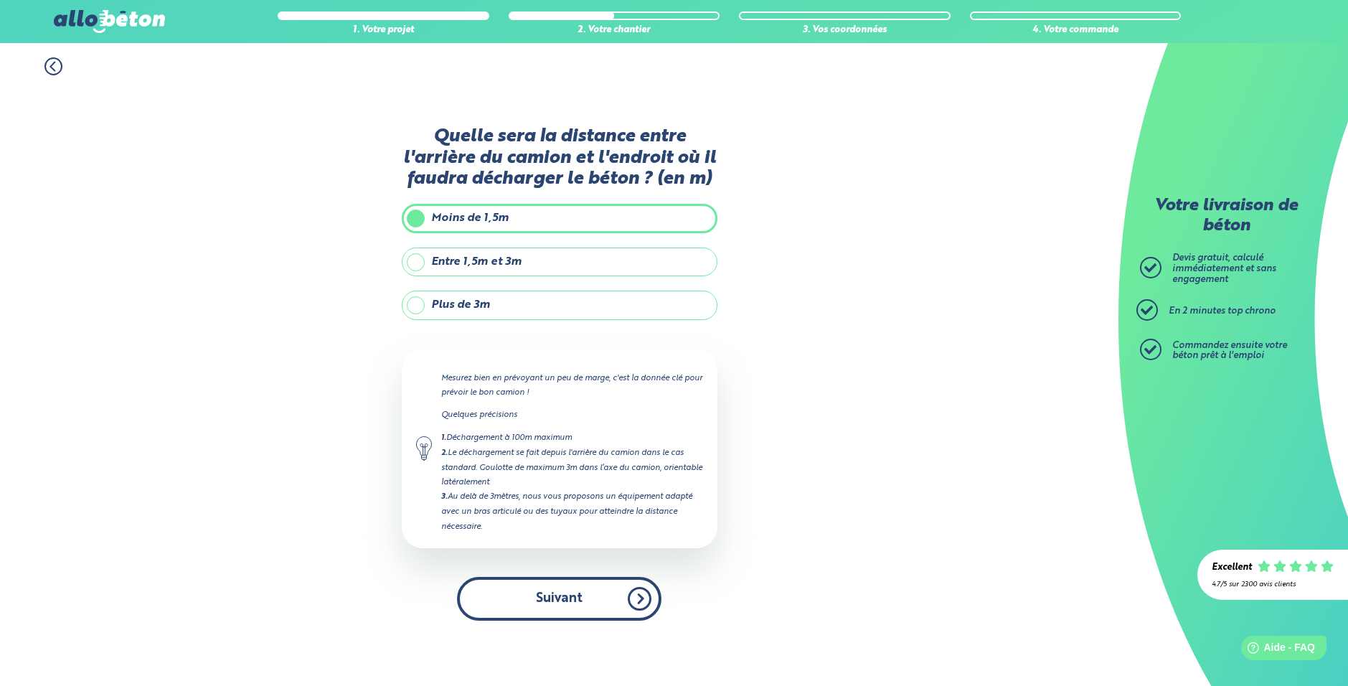
click at [608, 594] on button "Suivant" at bounding box center [559, 599] width 204 height 44
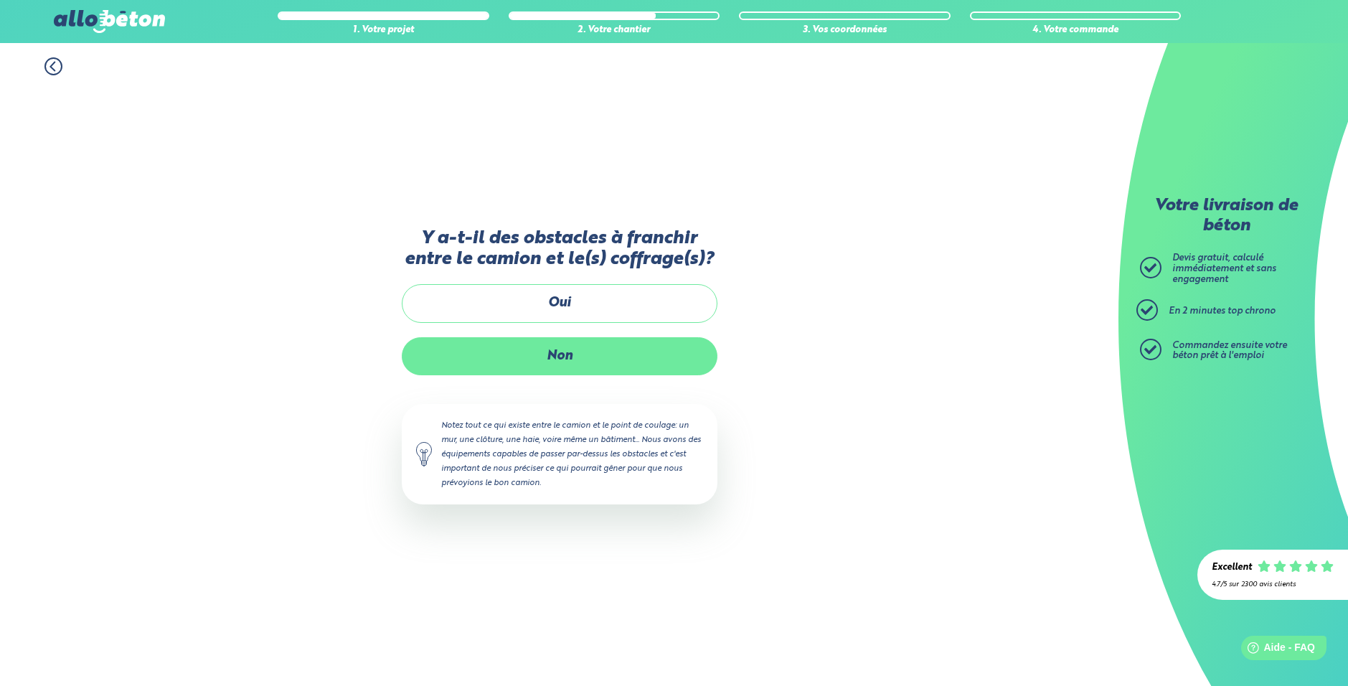
click at [590, 356] on label "Non" at bounding box center [560, 356] width 316 height 38
click at [0, 0] on input "Non" at bounding box center [0, 0] width 0 height 0
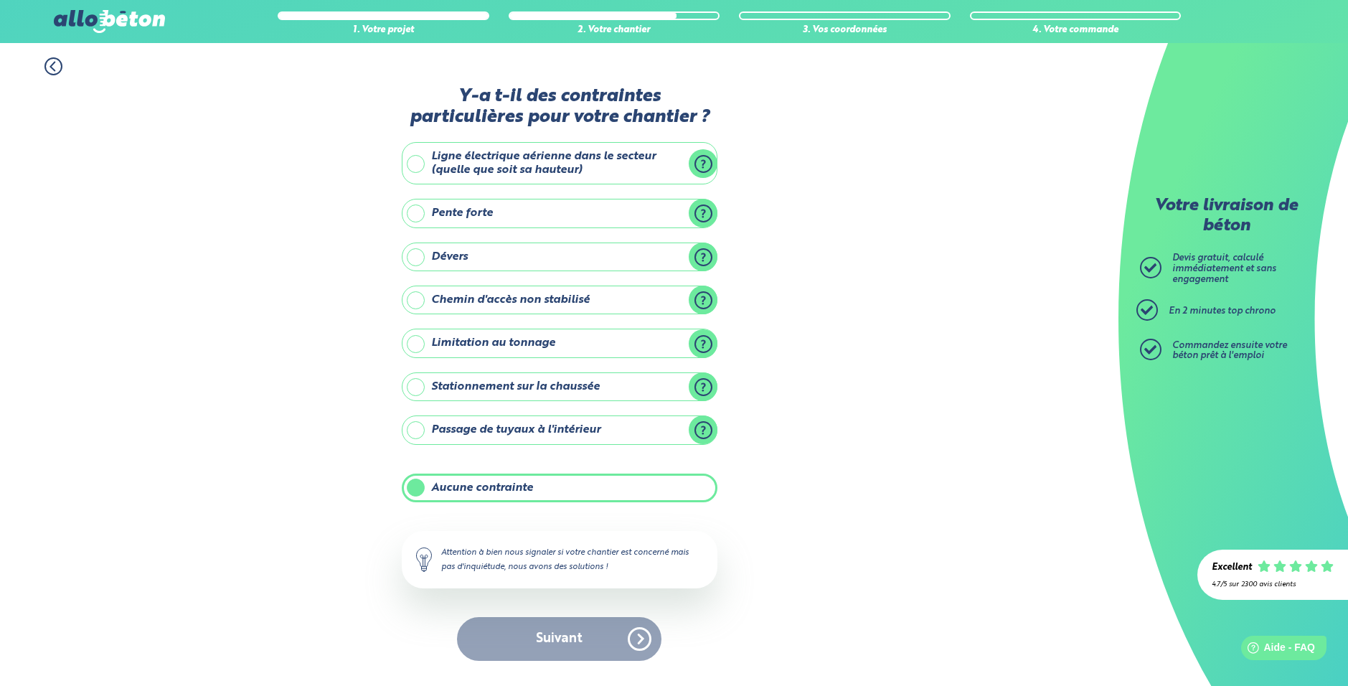
click at [501, 481] on label "Aucune contrainte" at bounding box center [560, 487] width 316 height 29
click at [0, 0] on input "Aucune contrainte" at bounding box center [0, 0] width 0 height 0
click at [501, 481] on label "Aucune contrainte" at bounding box center [560, 487] width 316 height 29
click at [0, 0] on input "Aucune contrainte" at bounding box center [0, 0] width 0 height 0
click at [600, 623] on button "Suivant" at bounding box center [559, 639] width 204 height 44
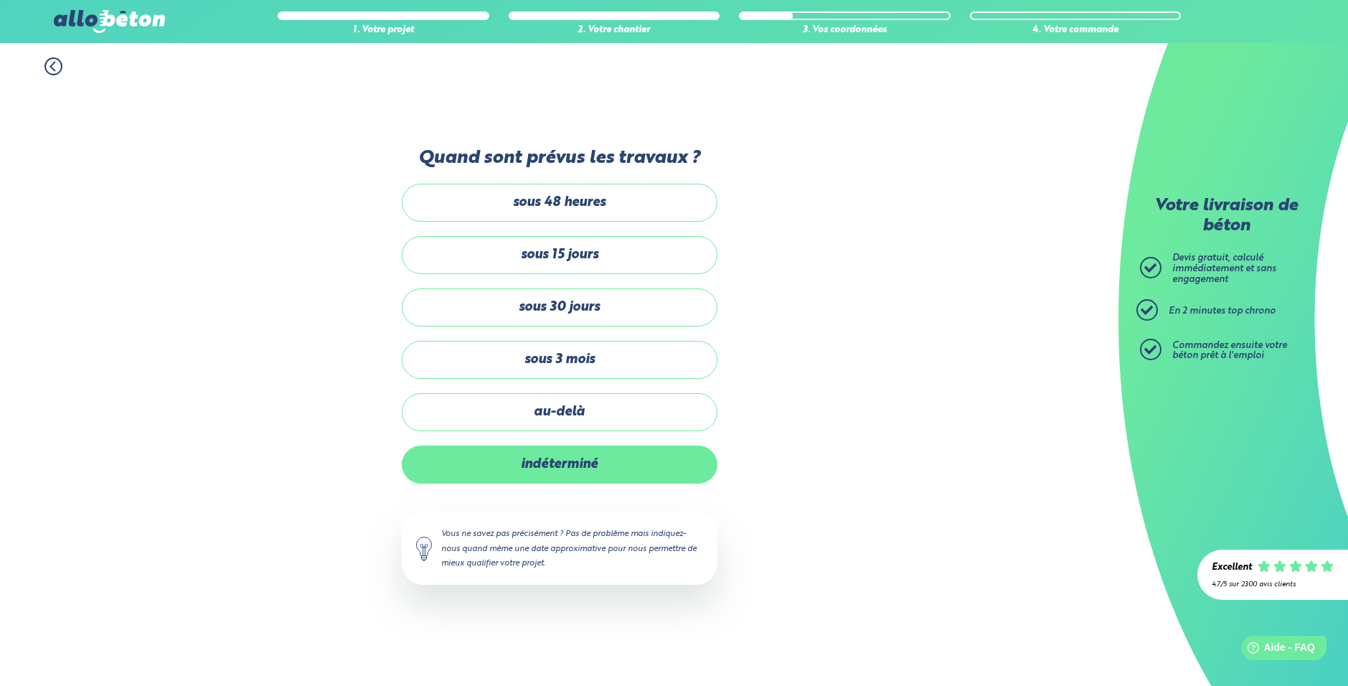
click at [575, 465] on label "indéterminé" at bounding box center [560, 464] width 316 height 38
click at [0, 0] on input "indéterminé" at bounding box center [0, 0] width 0 height 0
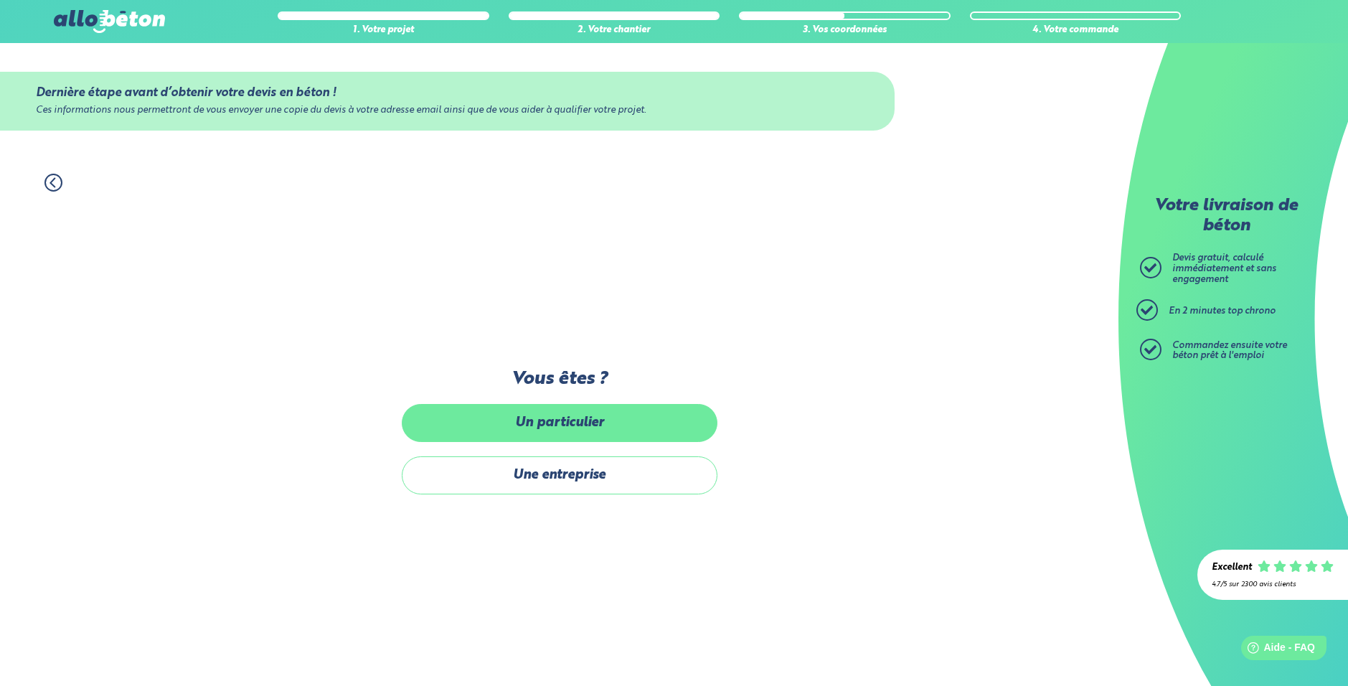
click at [539, 432] on label "Un particulier" at bounding box center [560, 423] width 316 height 38
click at [0, 0] on input "Un particulier" at bounding box center [0, 0] width 0 height 0
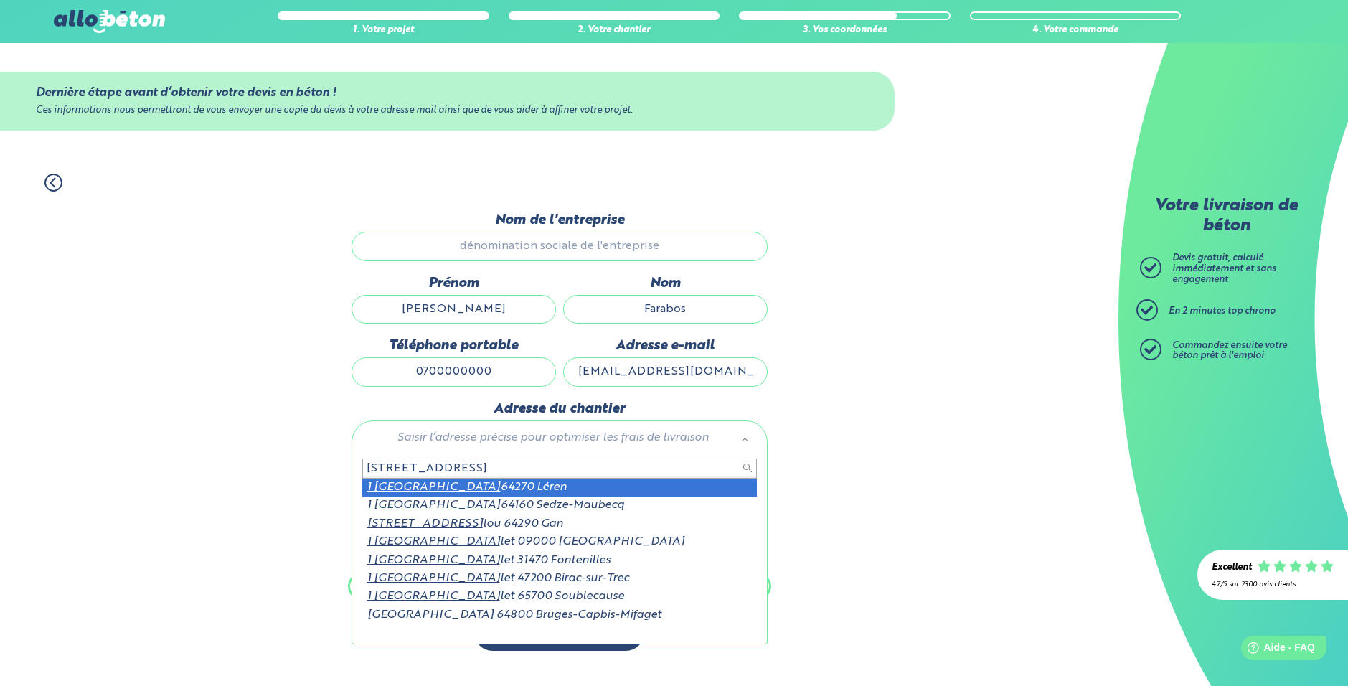
type input "1 chemin de berdou"
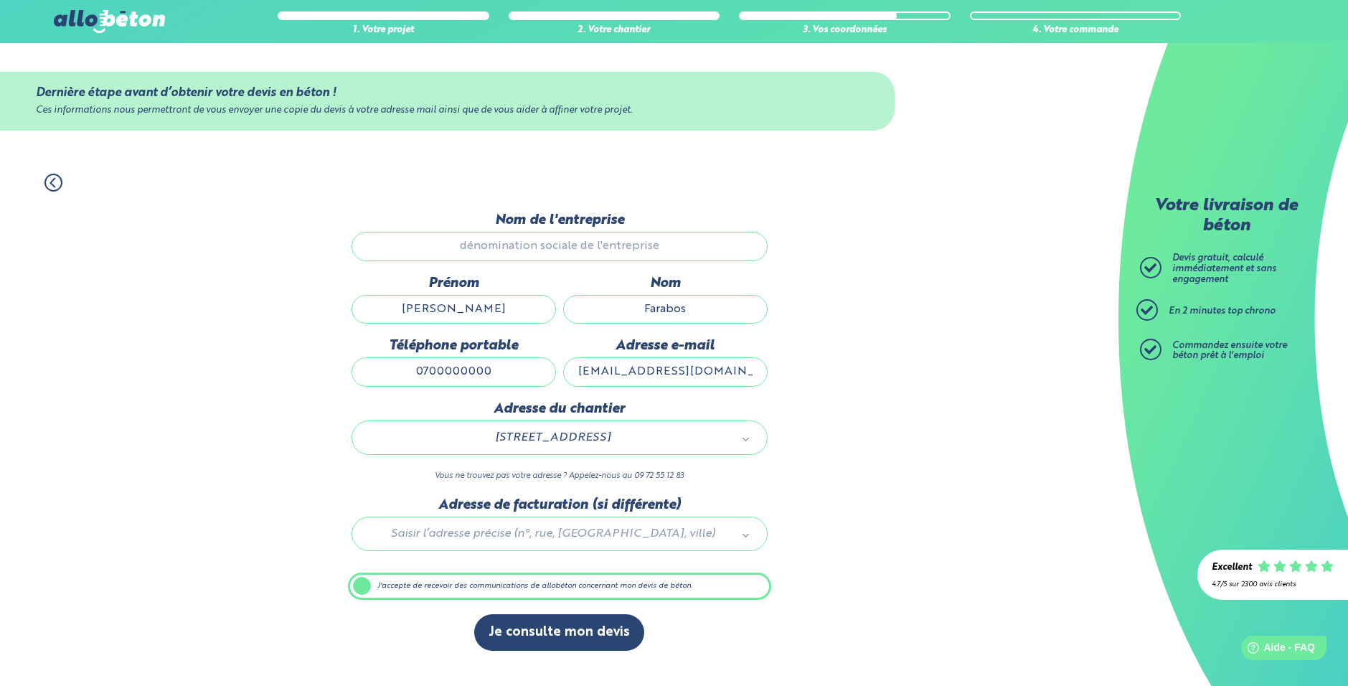
click at [560, 253] on input "Nom de l'entreprise" at bounding box center [559, 246] width 416 height 29
click at [557, 247] on input "Nom de l'entreprise" at bounding box center [559, 246] width 416 height 29
click at [575, 633] on button "Je consulte mon devis" at bounding box center [559, 632] width 170 height 37
click at [420, 576] on label "J'accepte de recevoir des communications de allobéton concernant mon devis de b…" at bounding box center [559, 585] width 423 height 27
click at [0, 0] on input "J'accepte de recevoir des communications de allobéton concernant mon devis de b…" at bounding box center [0, 0] width 0 height 0
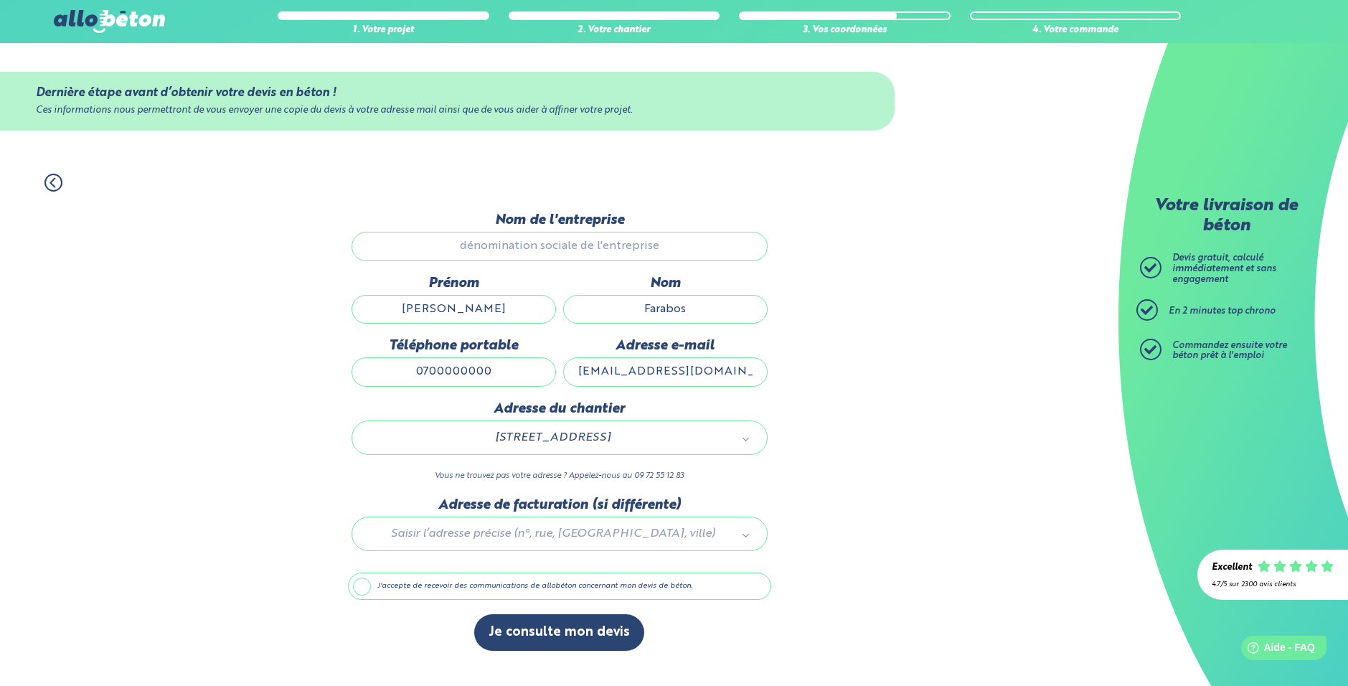
click at [368, 590] on label "J'accepte de recevoir des communications de allobéton concernant mon devis de b…" at bounding box center [559, 585] width 423 height 27
click at [0, 0] on input "J'accepte de recevoir des communications de allobéton concernant mon devis de b…" at bounding box center [0, 0] width 0 height 0
click at [468, 364] on input "0700000000" at bounding box center [453, 371] width 204 height 29
click at [520, 231] on div "Nom de l'entreprise" at bounding box center [559, 243] width 423 height 62
click at [522, 243] on input "Nom de l'entreprise" at bounding box center [559, 246] width 416 height 29
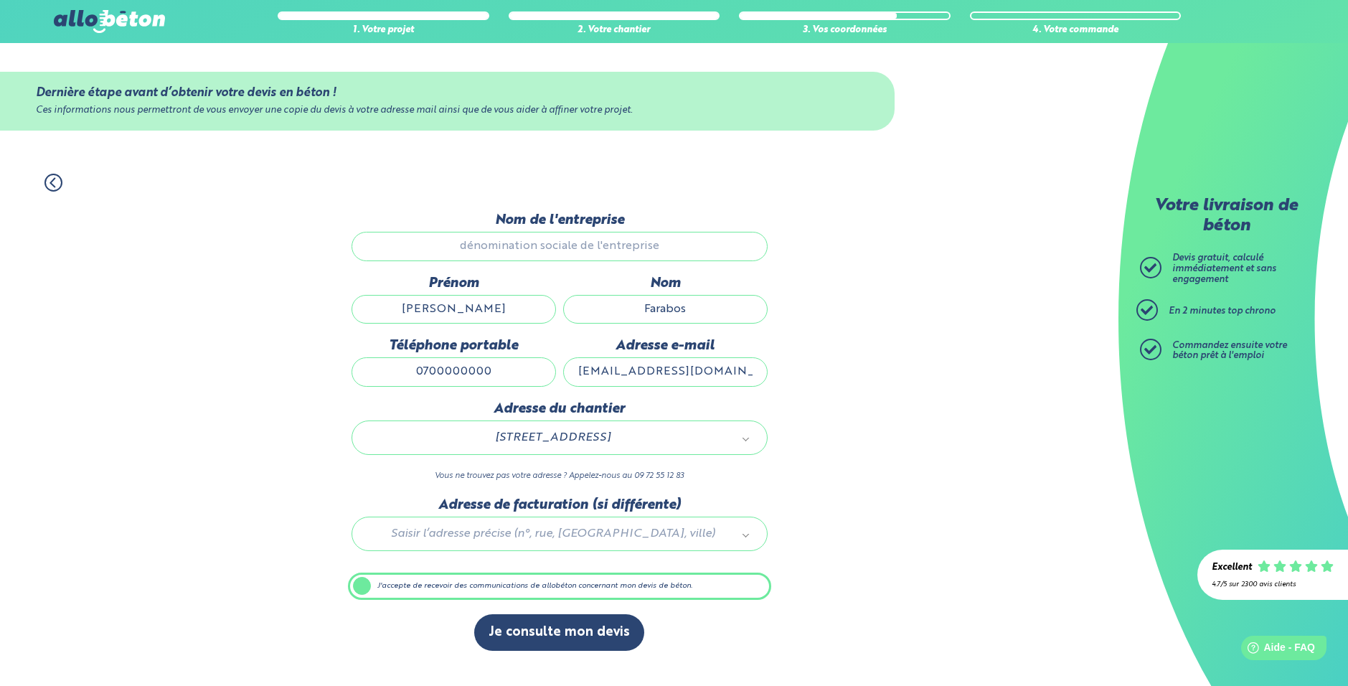
click at [522, 243] on input "Nom de l'entreprise" at bounding box center [559, 246] width 416 height 29
click at [646, 306] on input "Farabos" at bounding box center [665, 309] width 204 height 29
drag, startPoint x: 463, startPoint y: 310, endPoint x: 474, endPoint y: 323, distance: 17.3
click at [463, 310] on input "Paul" at bounding box center [453, 309] width 204 height 29
click at [488, 362] on input "0700000000" at bounding box center [453, 371] width 204 height 29
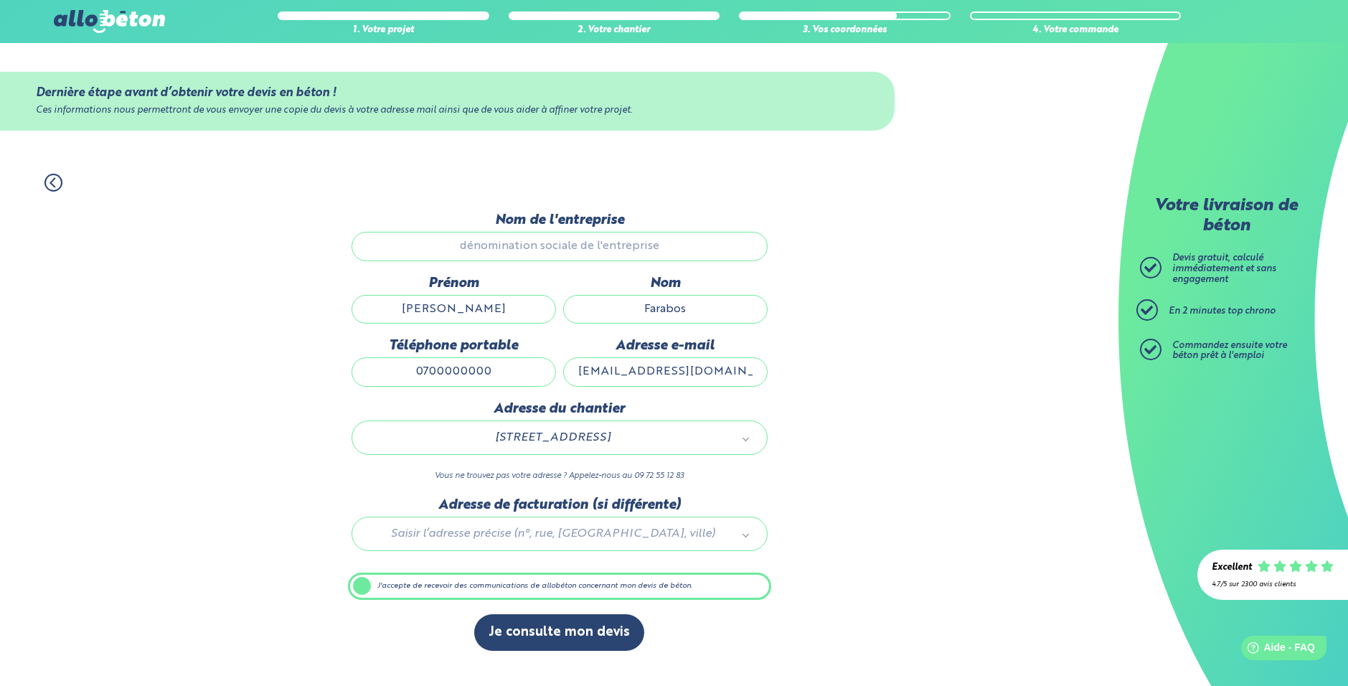
click at [594, 371] on input "farabospaul@gmail.com" at bounding box center [665, 371] width 204 height 29
click at [664, 371] on input "farabospaul@gmail.com" at bounding box center [665, 371] width 204 height 29
click at [728, 379] on input "farabospaul@gmail.com" at bounding box center [665, 371] width 204 height 29
click at [490, 372] on input "0700000000" at bounding box center [453, 371] width 204 height 29
click at [534, 531] on div at bounding box center [559, 531] width 423 height 68
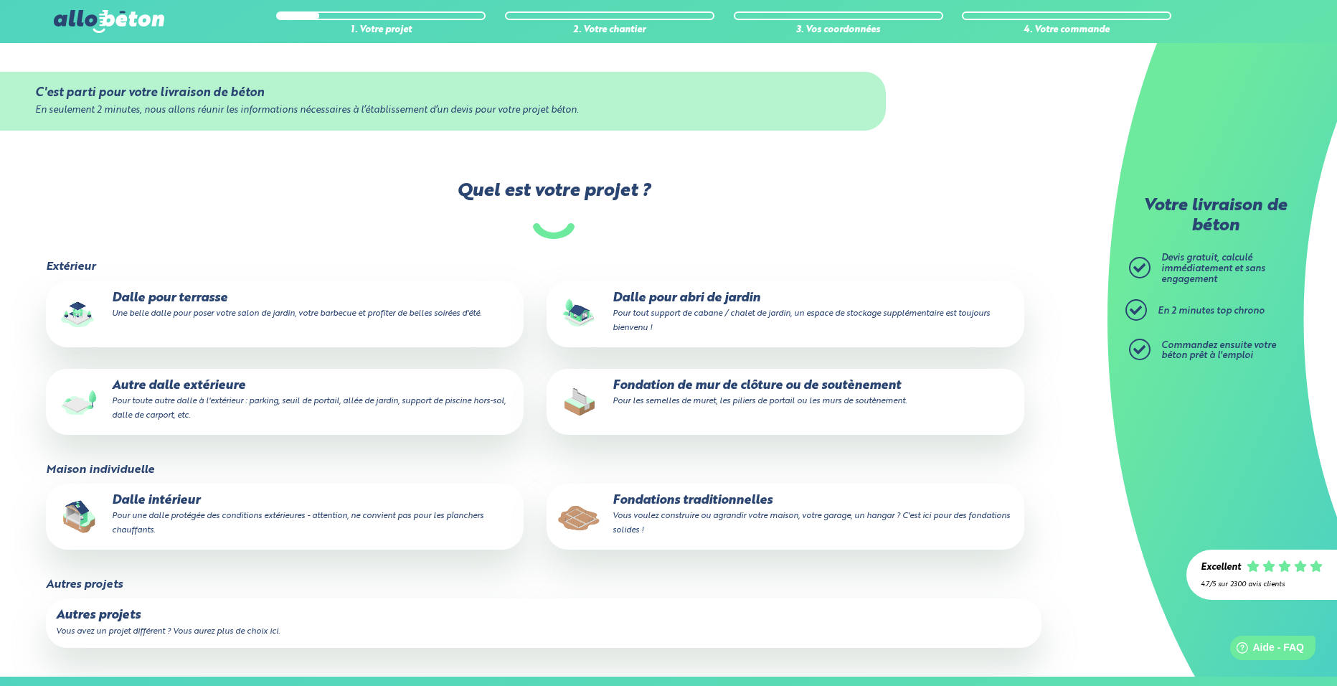
click at [605, 506] on p "Fondations traditionnelles Vous voulez construire ou agrandir votre maison, vot…" at bounding box center [786, 515] width 458 height 44
click at [0, 0] on input "Fondations traditionnelles Vous voulez construire ou agrandir votre maison, vot…" at bounding box center [0, 0] width 0 height 0
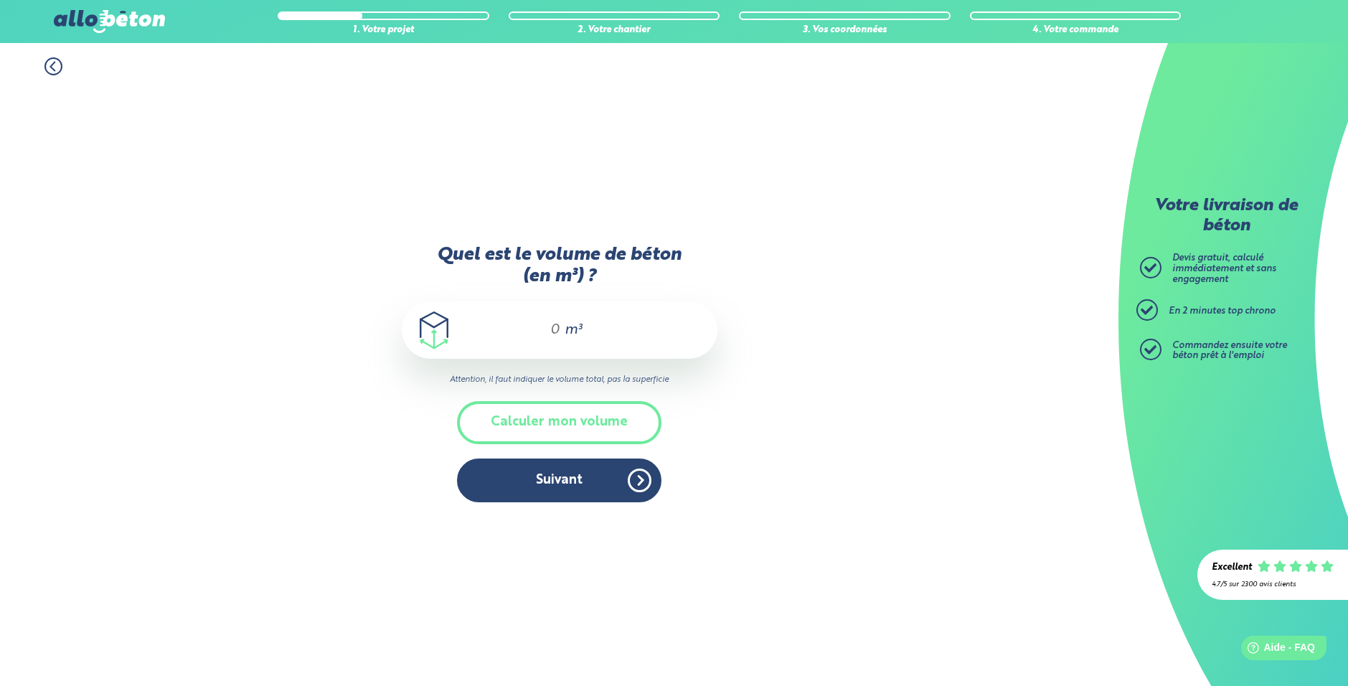
click at [536, 325] on input "Quel est le volume de béton (en m³) ?" at bounding box center [548, 329] width 24 height 17
type input "30"
click at [586, 496] on button "Suivant" at bounding box center [559, 480] width 204 height 44
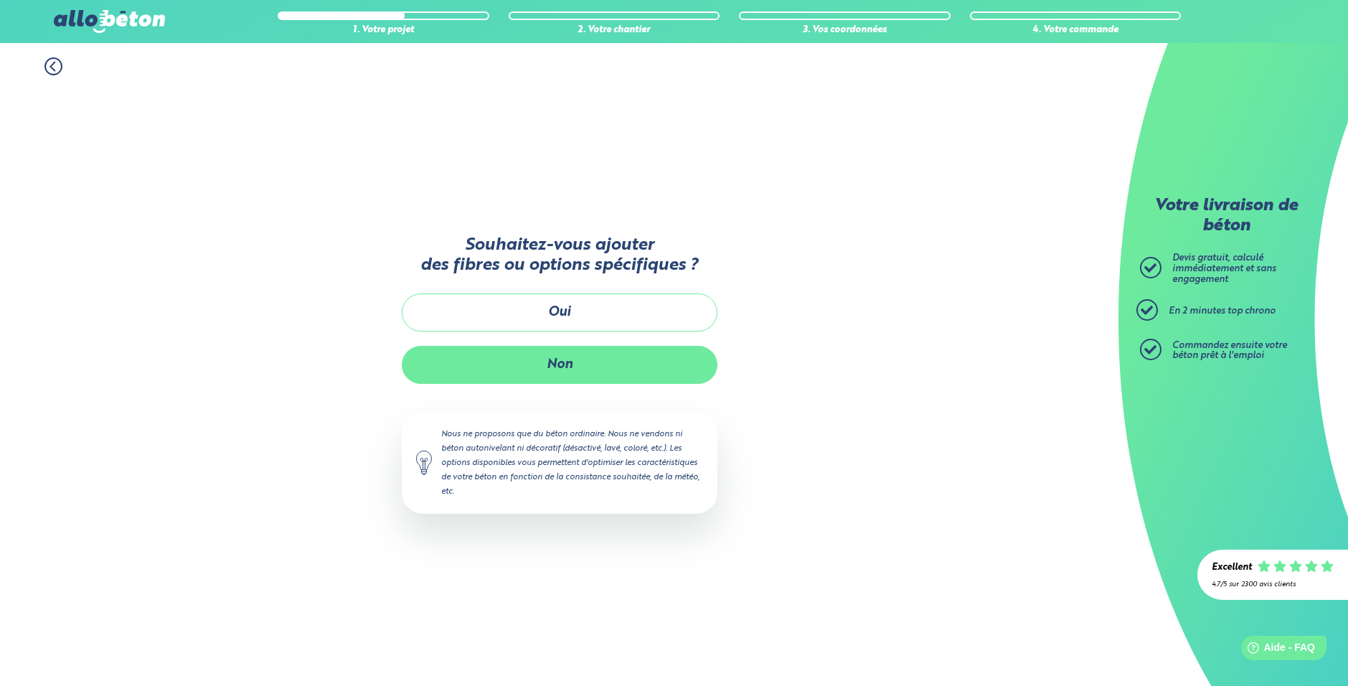
click at [561, 359] on button "Non" at bounding box center [560, 365] width 316 height 38
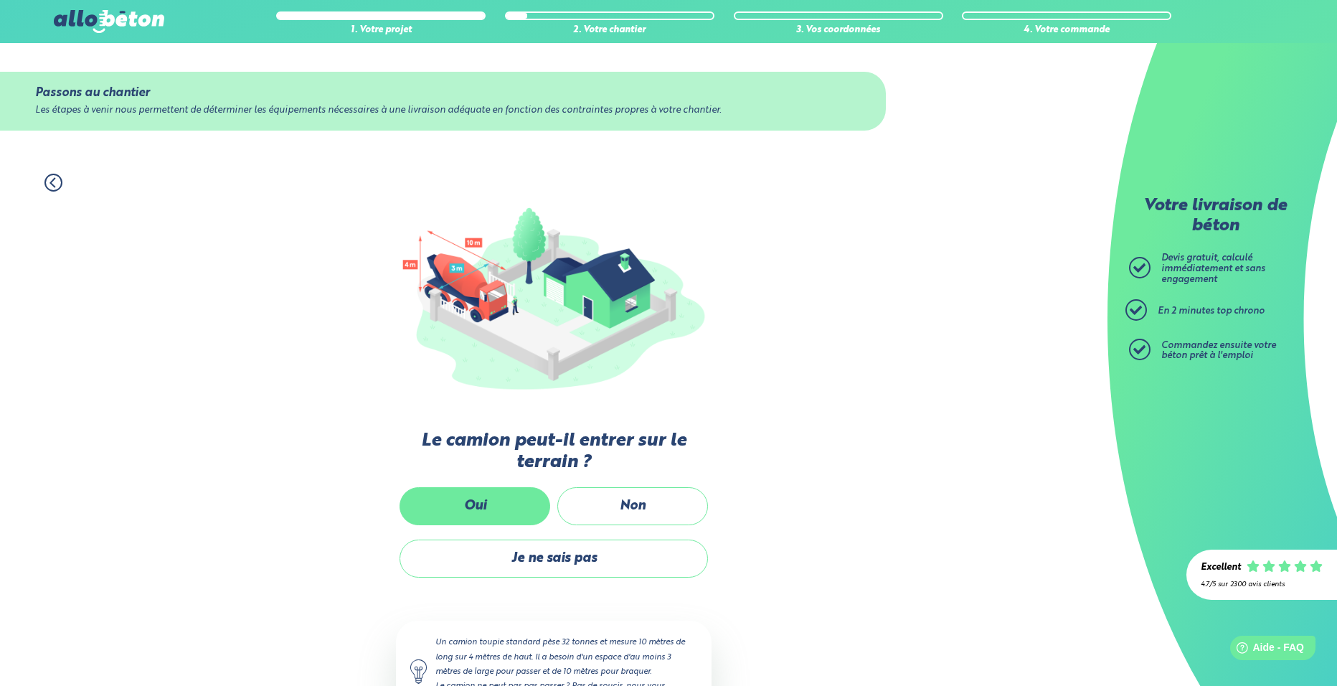
click at [503, 516] on label "Oui" at bounding box center [474, 506] width 151 height 38
click at [0, 0] on input "Oui" at bounding box center [0, 0] width 0 height 0
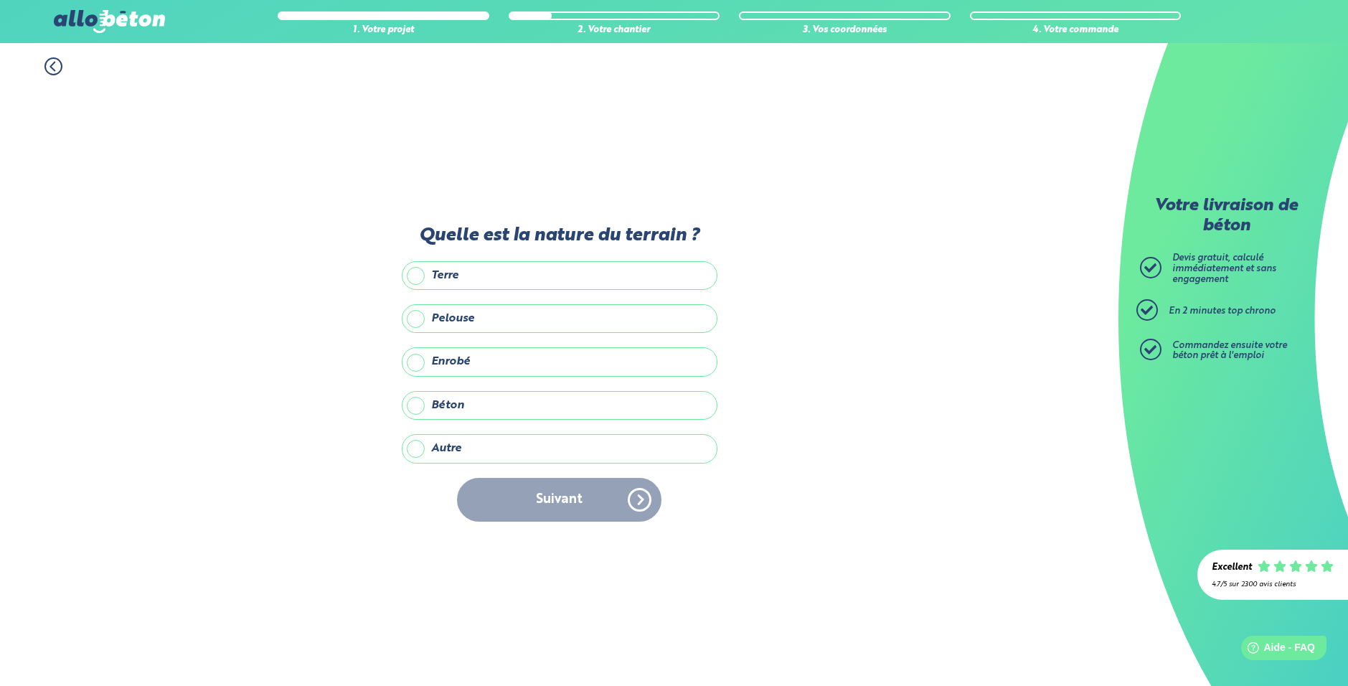
click at [468, 273] on label "Terre" at bounding box center [560, 275] width 316 height 29
click at [0, 0] on input "Terre" at bounding box center [0, 0] width 0 height 0
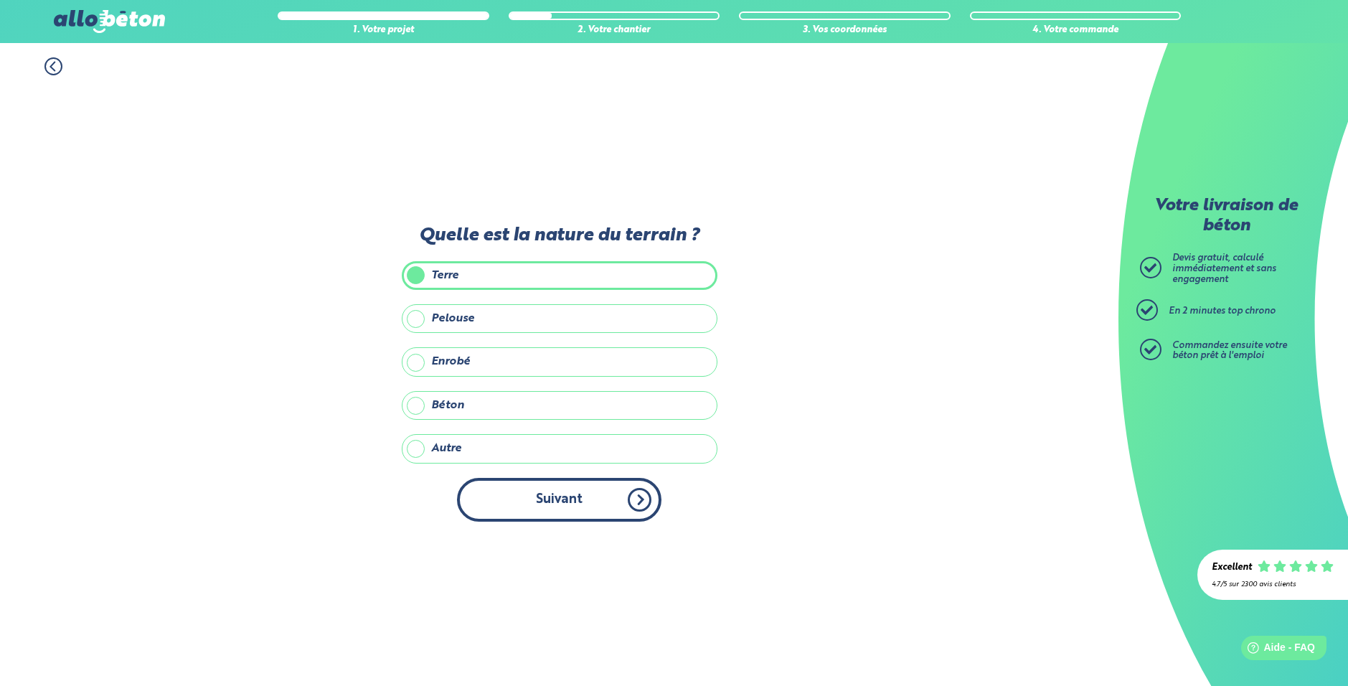
click at [533, 496] on button "Suivant" at bounding box center [559, 500] width 204 height 44
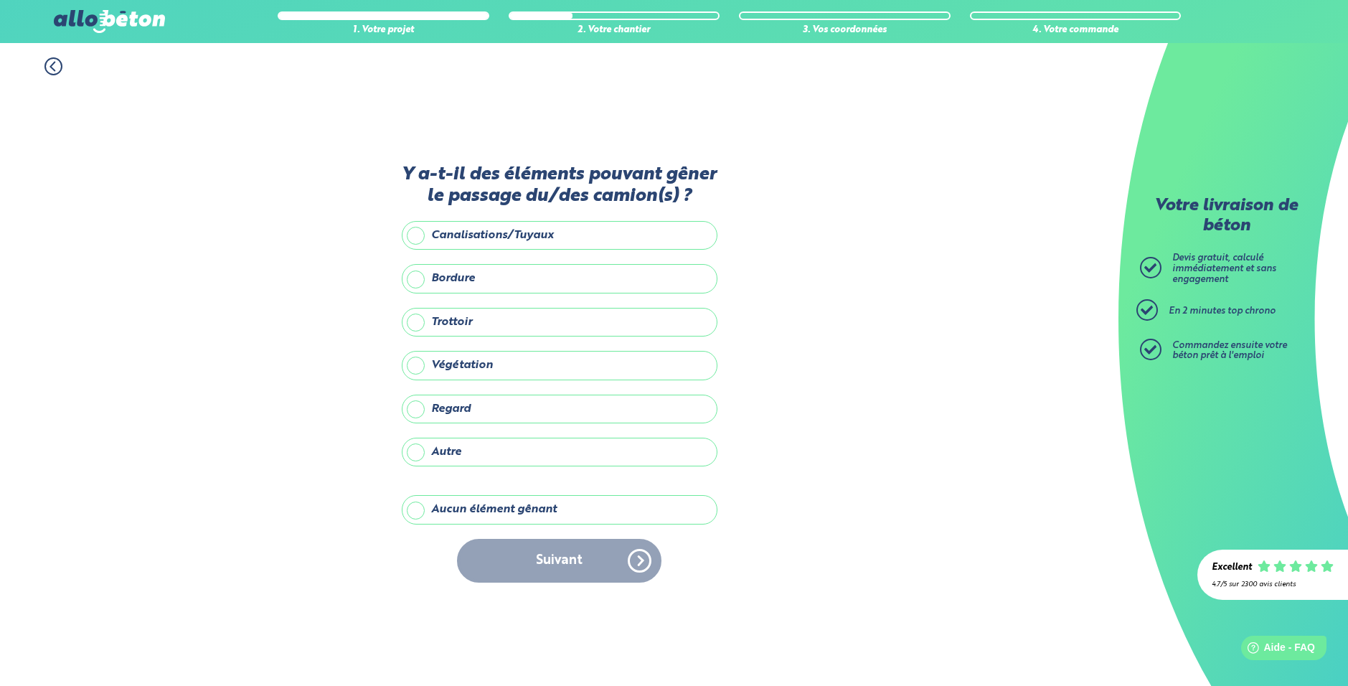
click at [481, 506] on label "Aucun élément gênant" at bounding box center [560, 509] width 316 height 29
click at [0, 0] on input "Aucun élément gênant" at bounding box center [0, 0] width 0 height 0
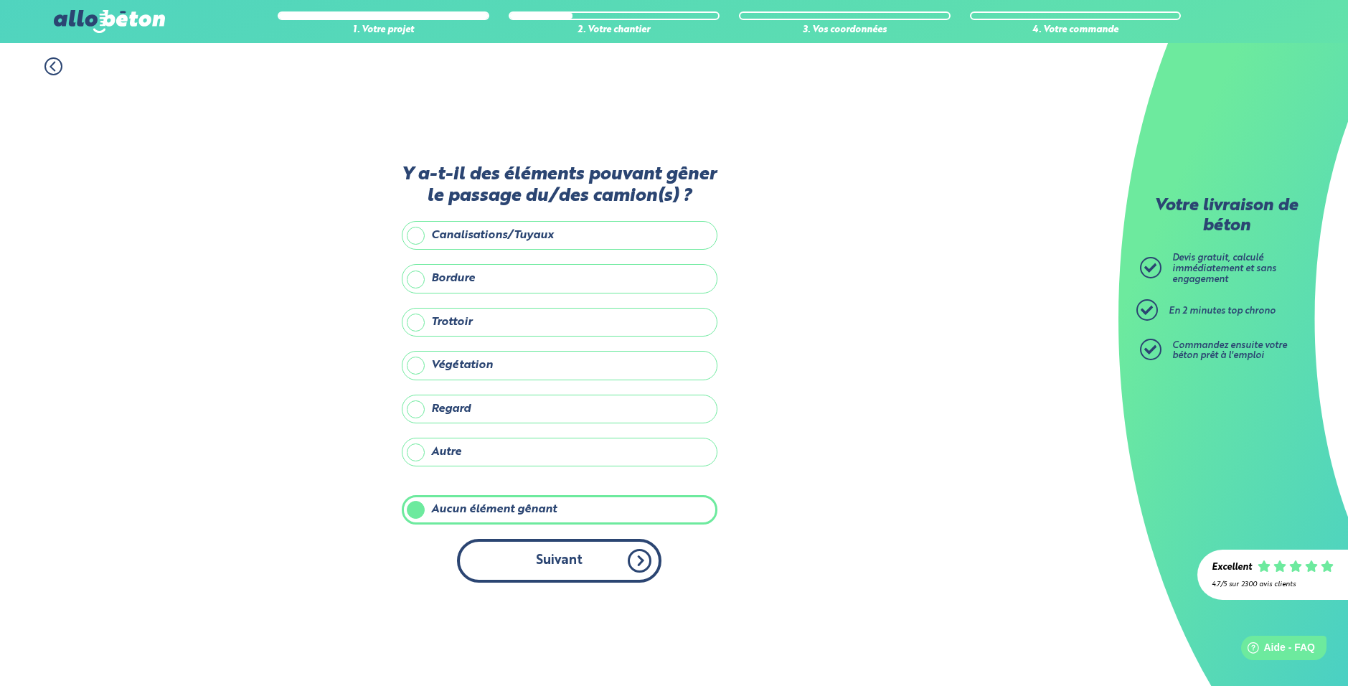
click at [531, 557] on button "Suivant" at bounding box center [559, 561] width 204 height 44
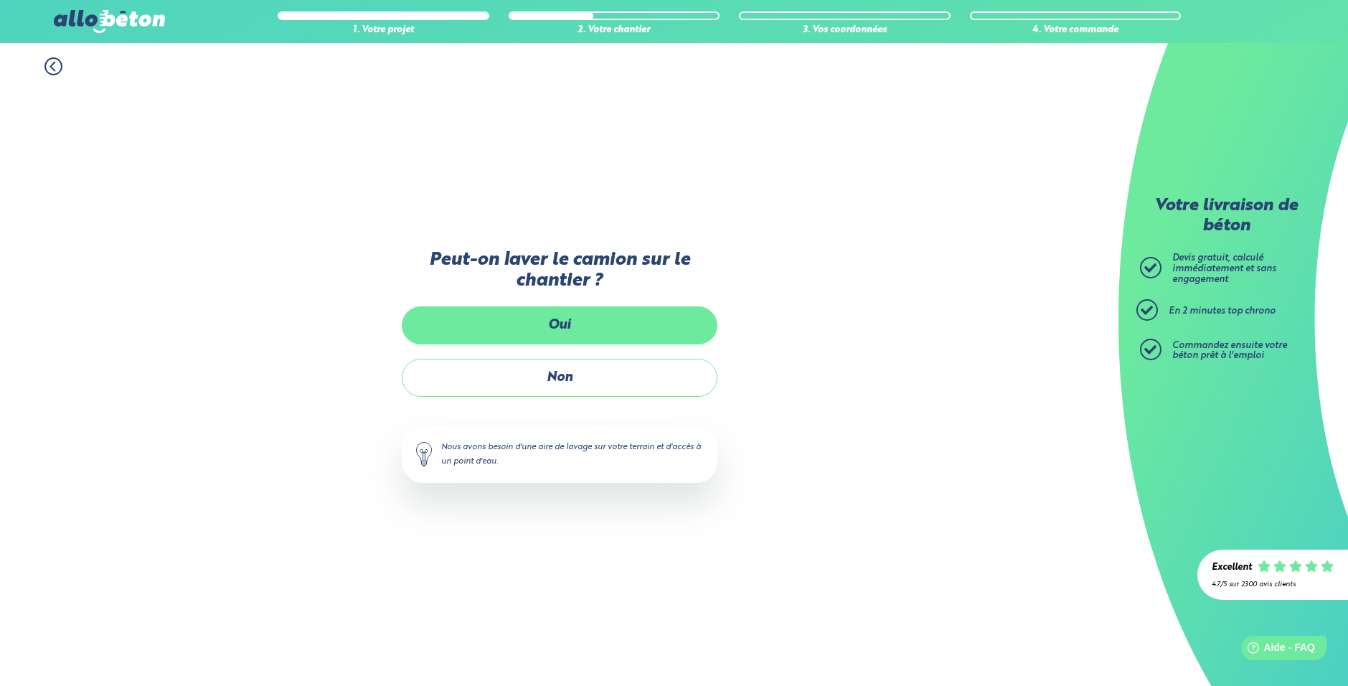
click at [514, 335] on label "Oui" at bounding box center [560, 325] width 316 height 38
click at [0, 0] on input "Oui" at bounding box center [0, 0] width 0 height 0
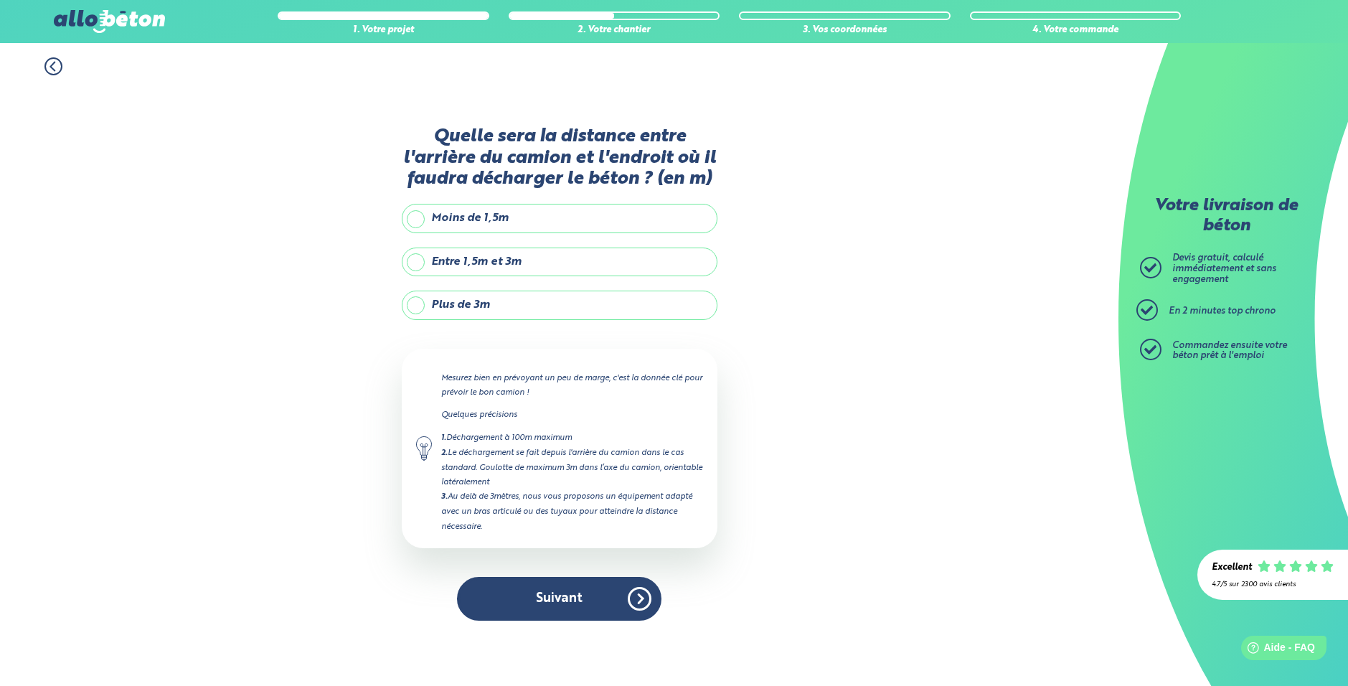
click at [464, 222] on label "Moins de 1,5m" at bounding box center [560, 218] width 316 height 29
click at [0, 0] on input "Moins de 1,5m" at bounding box center [0, 0] width 0 height 0
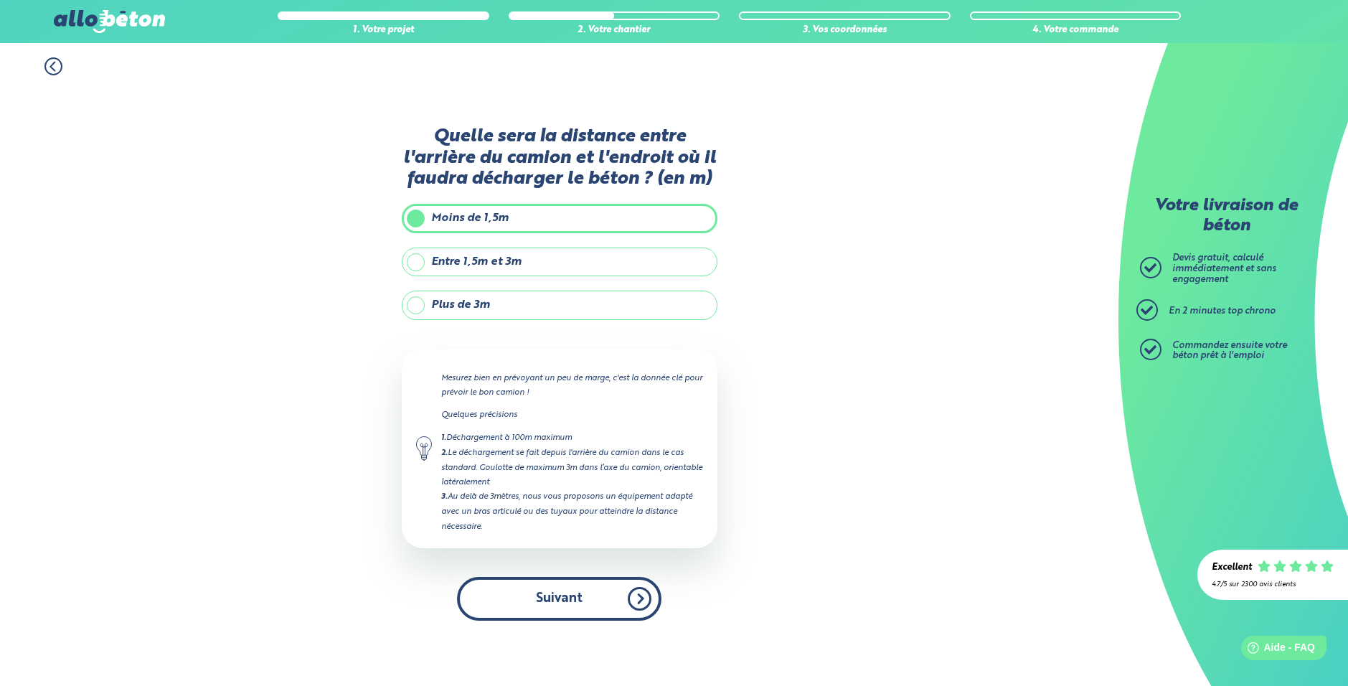
click at [574, 614] on button "Suivant" at bounding box center [559, 599] width 204 height 44
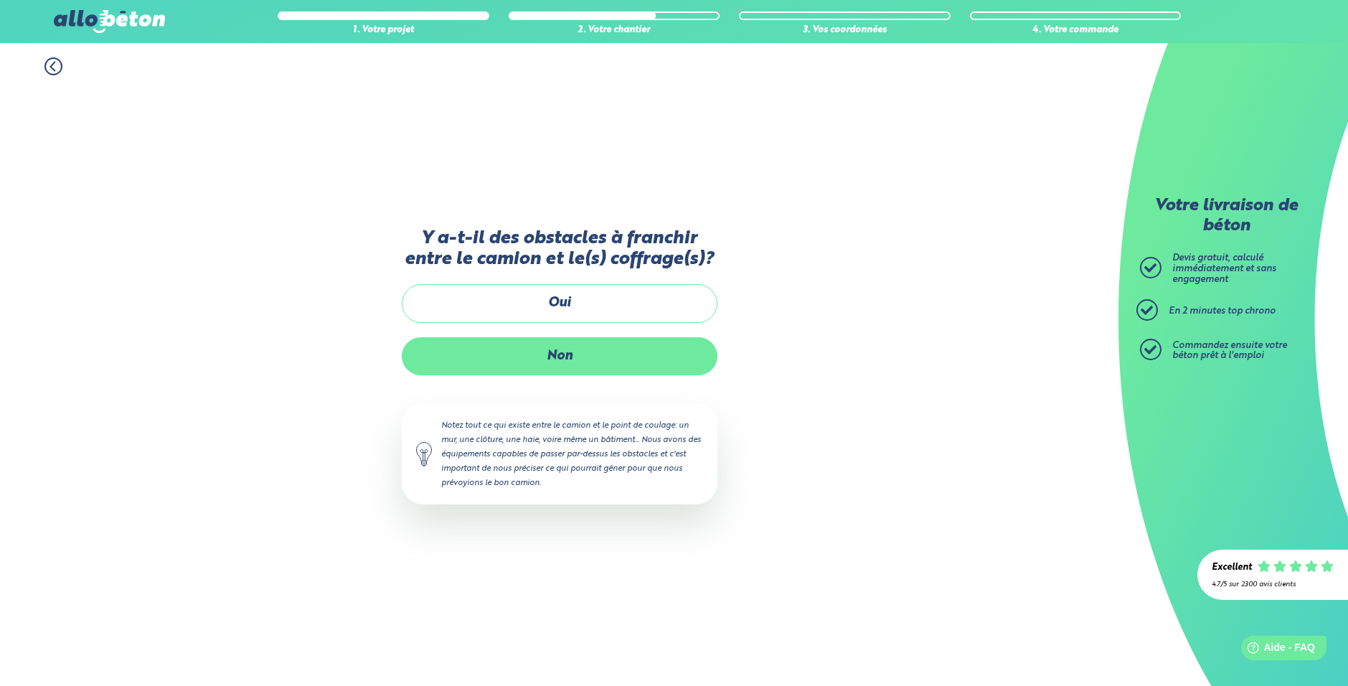
click at [572, 349] on label "Non" at bounding box center [560, 356] width 316 height 38
click at [0, 0] on input "Non" at bounding box center [0, 0] width 0 height 0
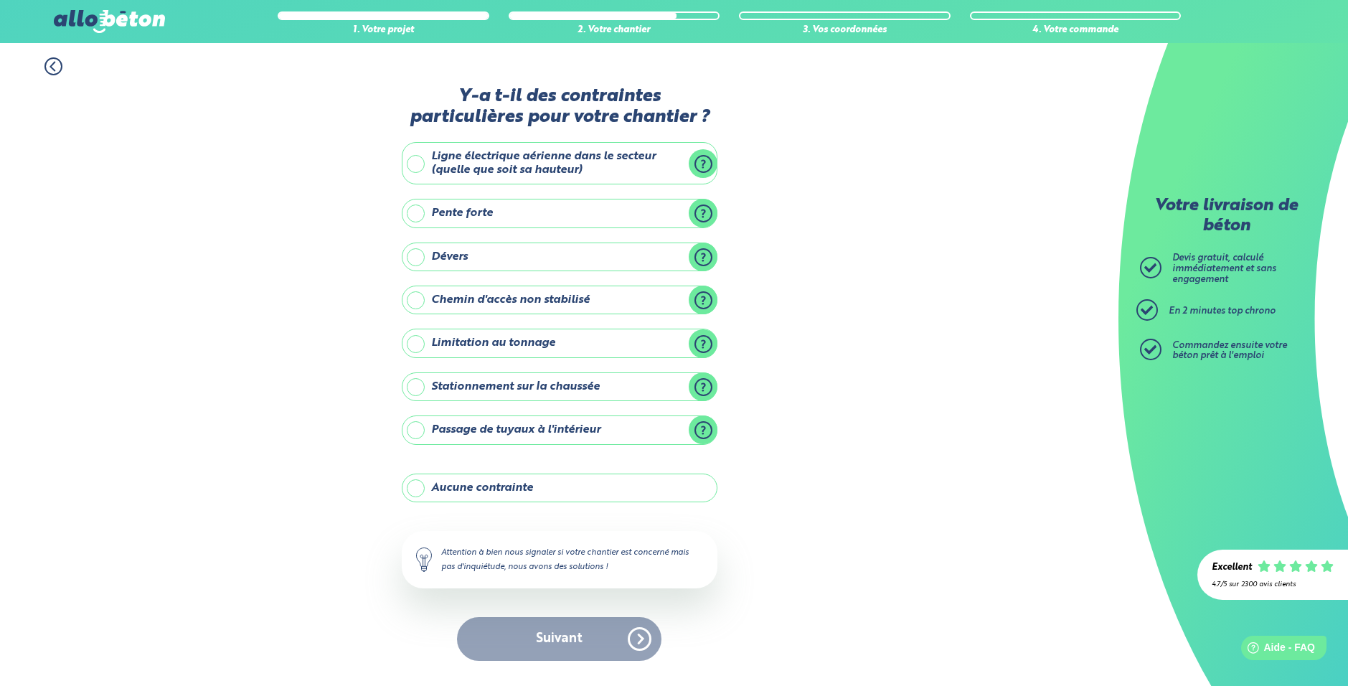
click at [506, 485] on label "Aucune contrainte" at bounding box center [560, 487] width 316 height 29
click at [0, 0] on input "Aucune contrainte" at bounding box center [0, 0] width 0 height 0
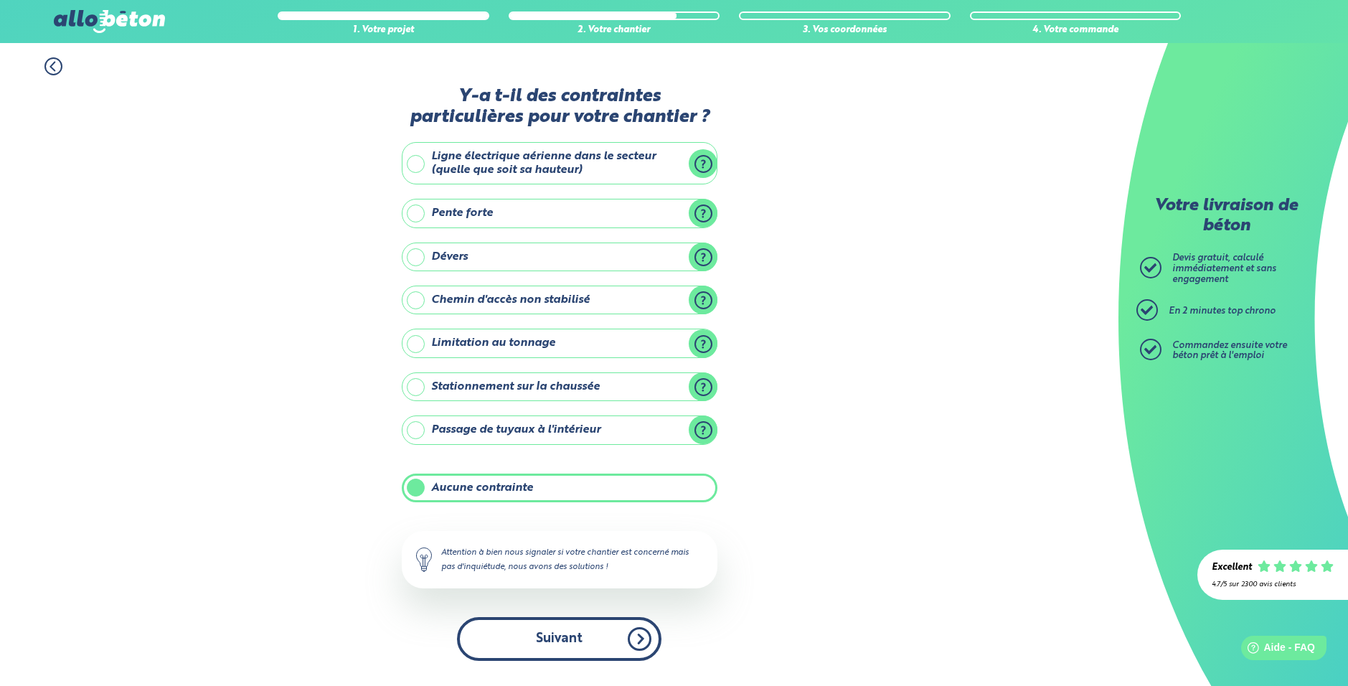
click at [562, 648] on button "Suivant" at bounding box center [559, 639] width 204 height 44
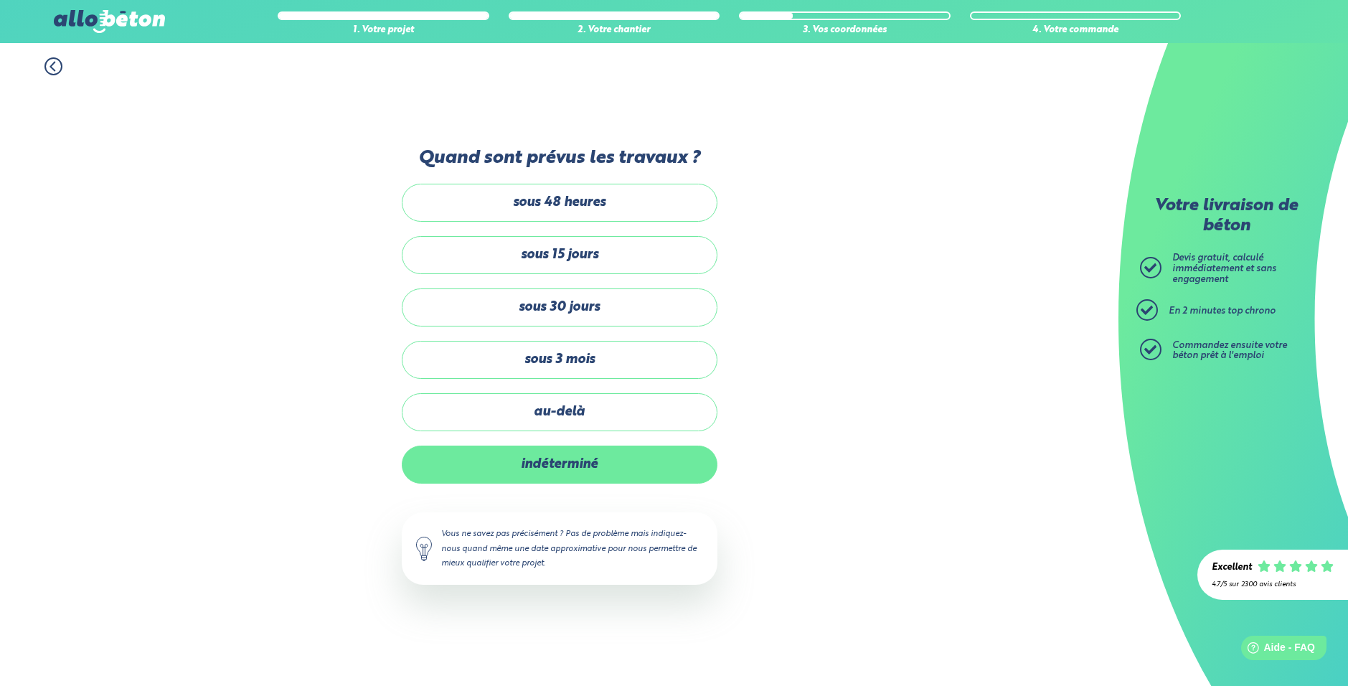
click at [578, 453] on label "indéterminé" at bounding box center [560, 464] width 316 height 38
click at [0, 0] on input "indéterminé" at bounding box center [0, 0] width 0 height 0
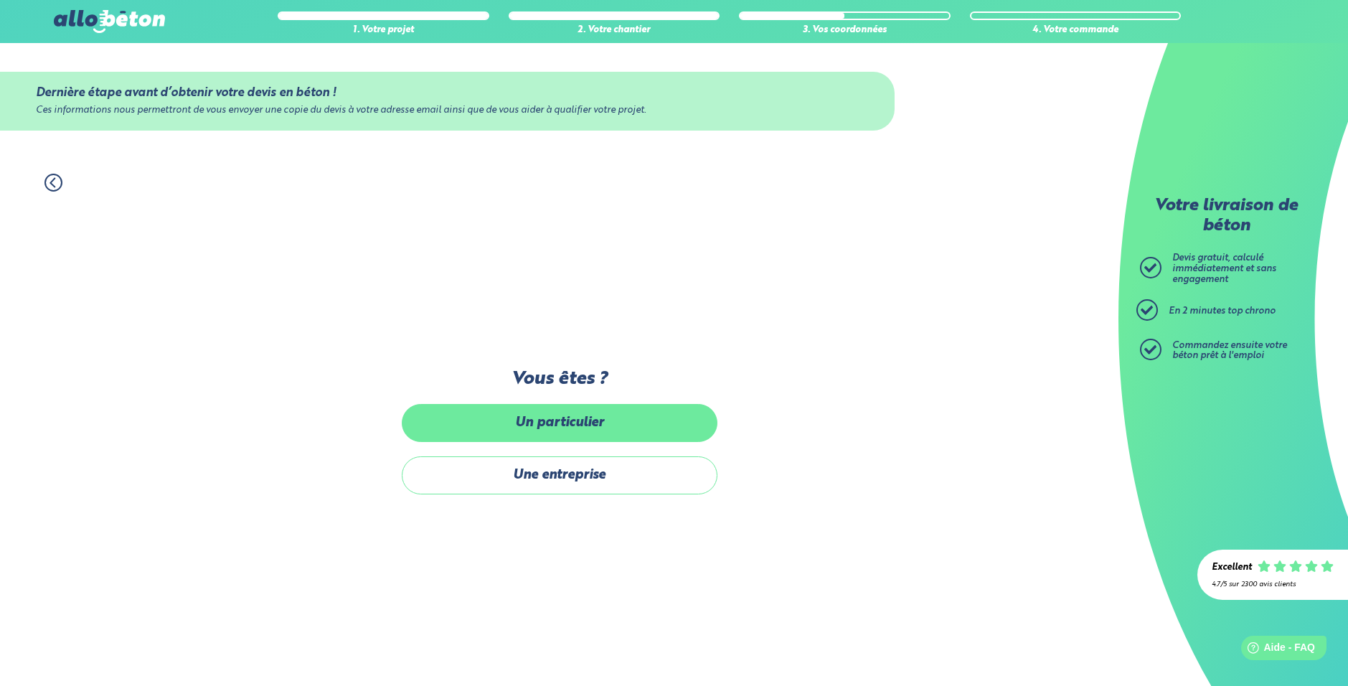
click at [553, 421] on label "Un particulier" at bounding box center [560, 423] width 316 height 38
click at [0, 0] on input "Un particulier" at bounding box center [0, 0] width 0 height 0
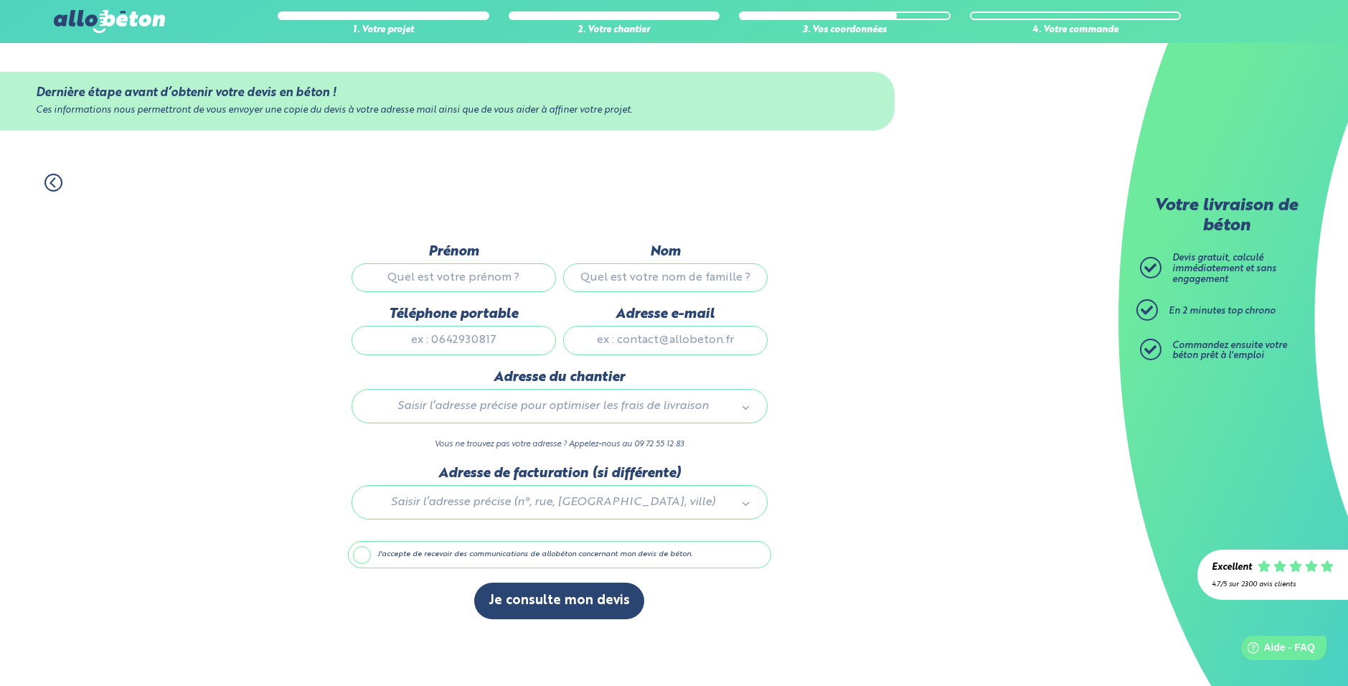
click at [453, 269] on input "Prénom" at bounding box center [453, 277] width 204 height 29
type input "Paul"
click at [625, 270] on input "Nom" at bounding box center [665, 277] width 204 height 29
type input "Farabos"
click at [504, 330] on input "Téléphone portable" at bounding box center [453, 340] width 204 height 29
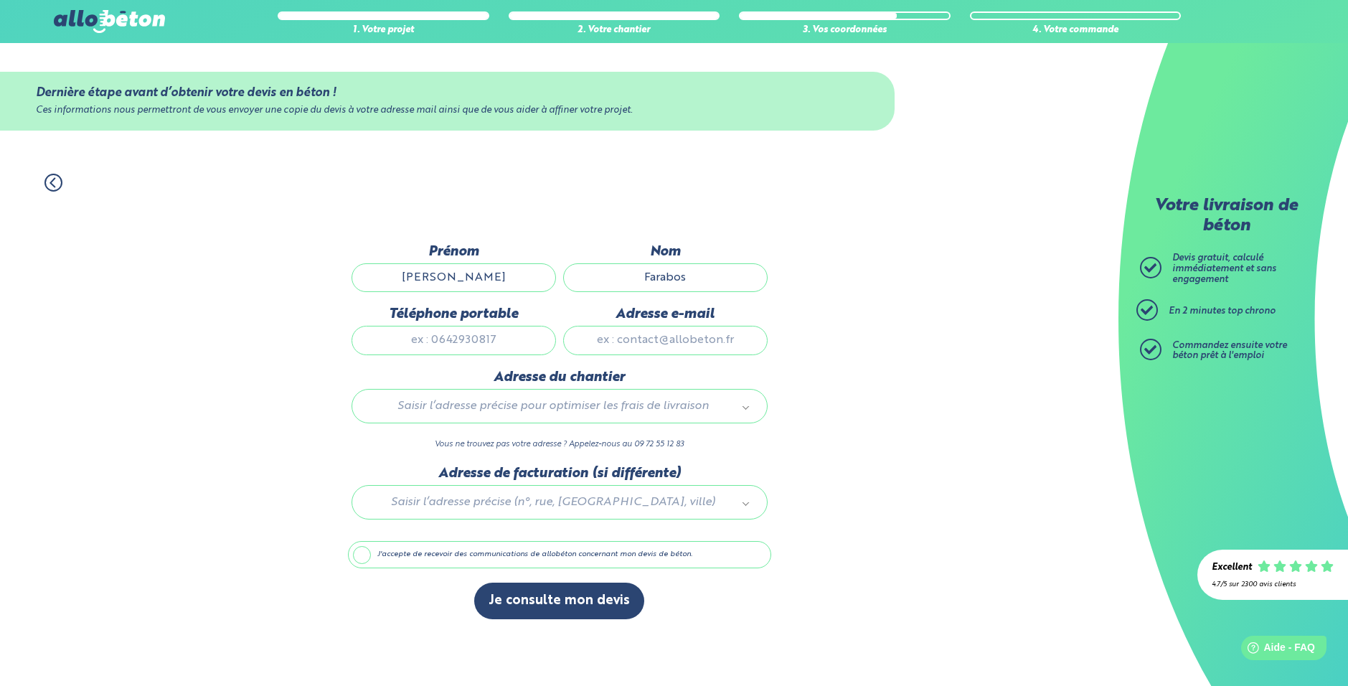
type input "0700000000"
click at [653, 343] on input "Adresse e-mail" at bounding box center [665, 340] width 204 height 29
type input "farabospaul@gmail.com"
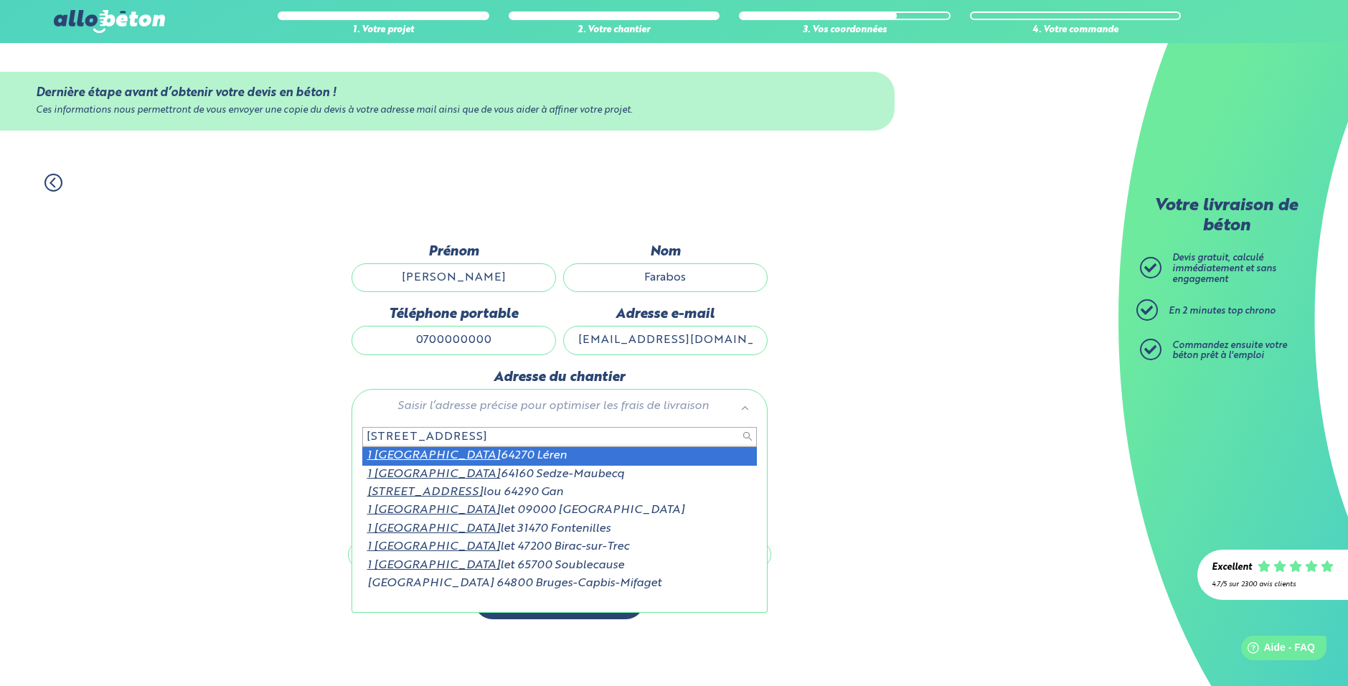
type input "1 chemin de berdou"
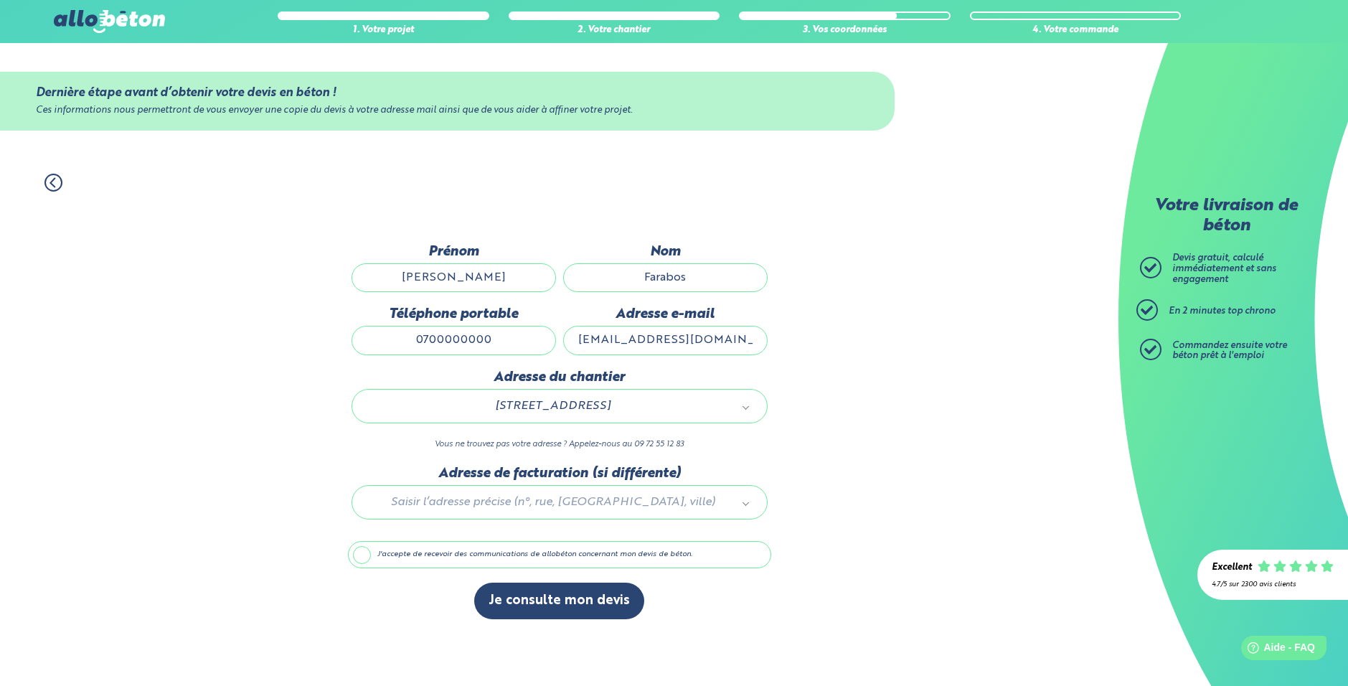
click at [426, 567] on label "J'accepte de recevoir des communications de allobéton concernant mon devis de b…" at bounding box center [559, 554] width 423 height 27
click at [0, 0] on input "J'accepte de recevoir des communications de allobéton concernant mon devis de b…" at bounding box center [0, 0] width 0 height 0
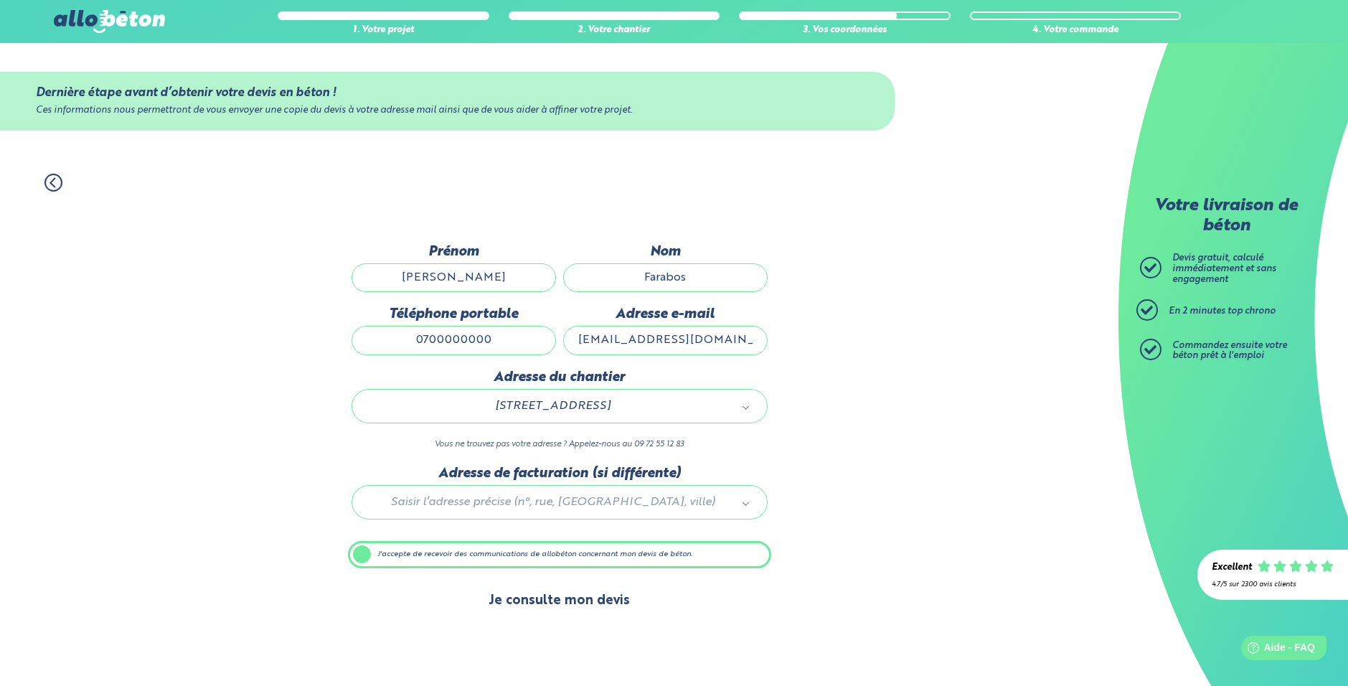
click at [537, 596] on button "Je consulte mon devis" at bounding box center [559, 600] width 170 height 37
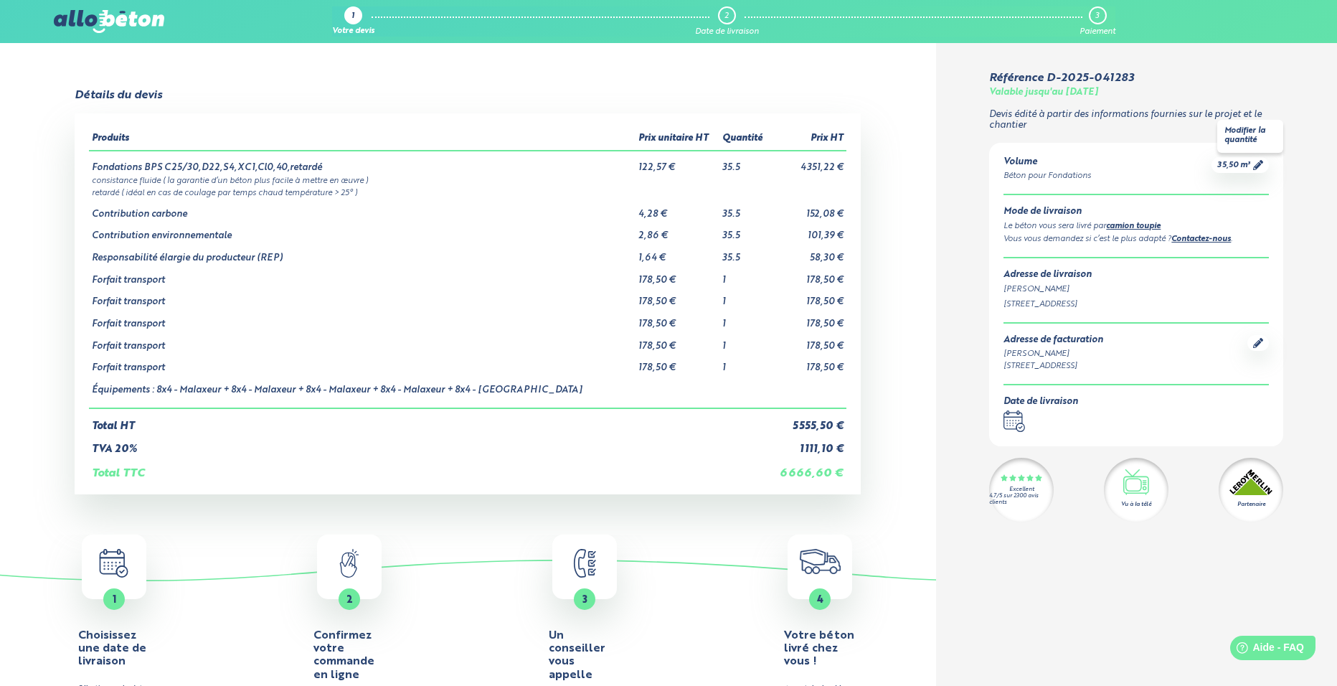
click at [1259, 164] on icon at bounding box center [1258, 165] width 10 height 10
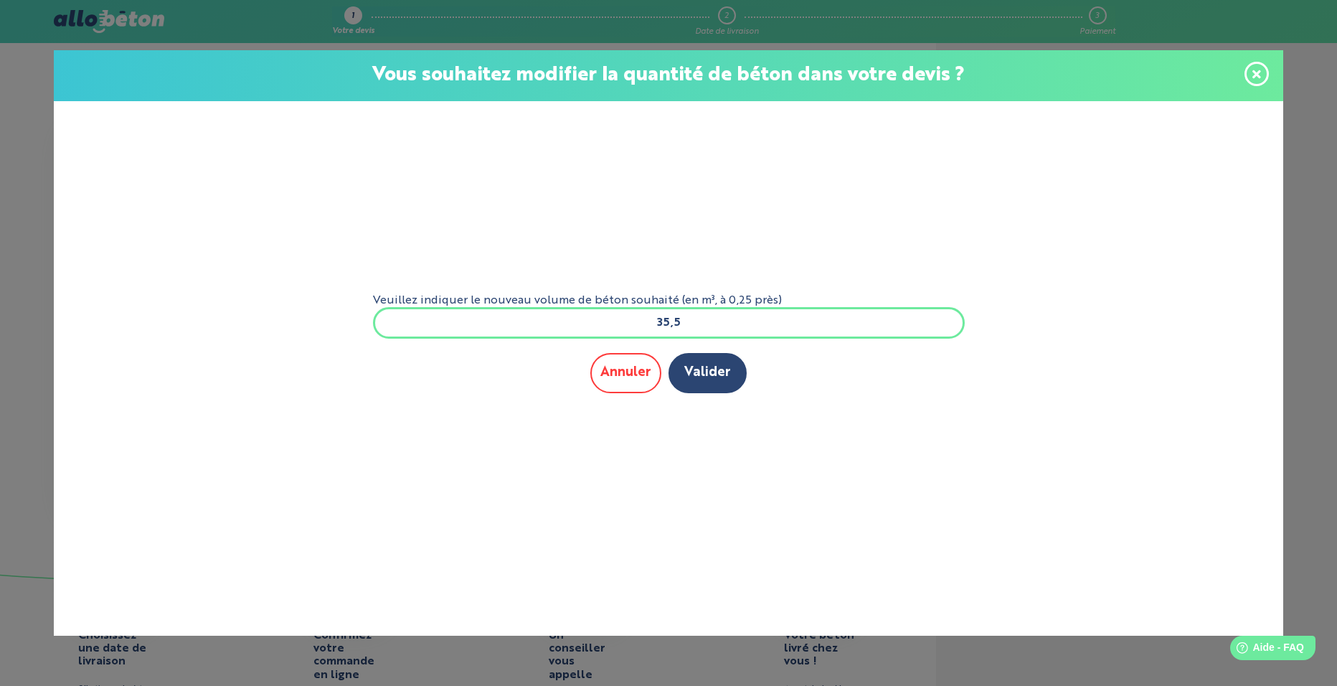
click at [618, 374] on button "Annuler" at bounding box center [625, 372] width 71 height 39
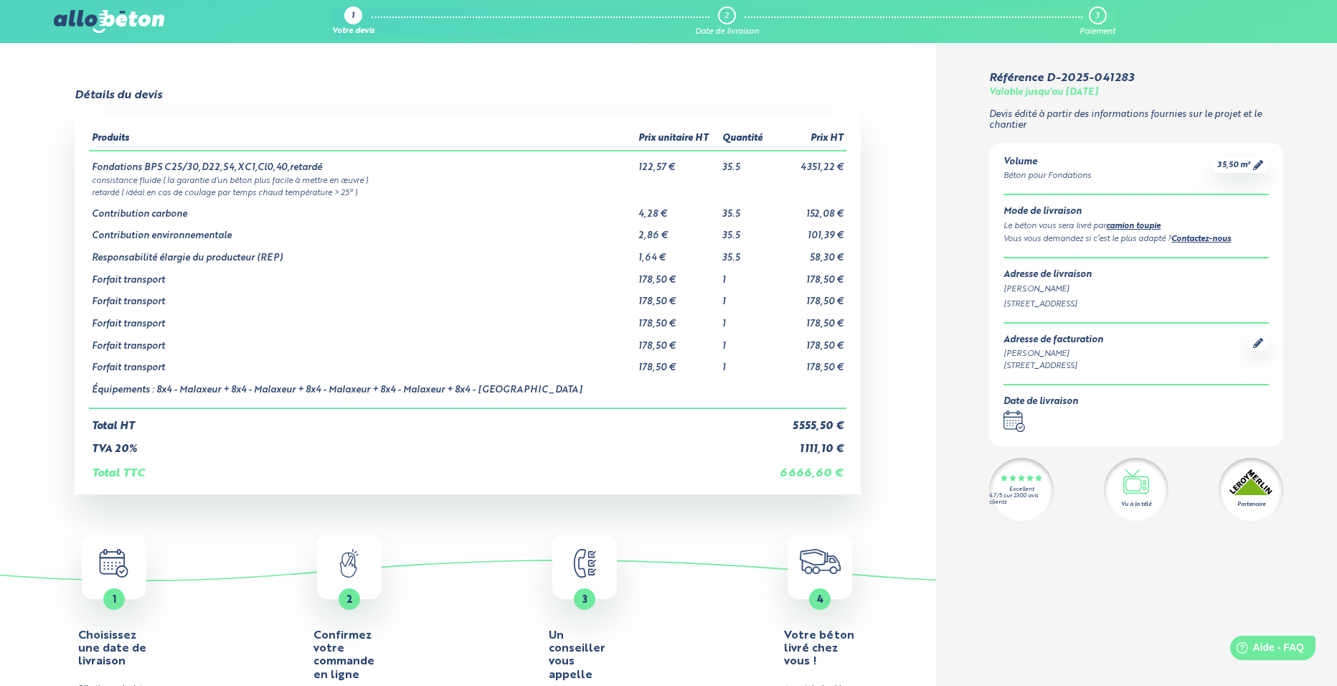
click at [278, 165] on td "Fondations BPS C25/30,D22,S4,XC1,Cl0,40,retardé" at bounding box center [362, 162] width 547 height 23
drag, startPoint x: 263, startPoint y: 192, endPoint x: 539, endPoint y: 318, distance: 303.0
click at [539, 318] on td "Forfait transport" at bounding box center [362, 319] width 547 height 22
drag, startPoint x: 527, startPoint y: 311, endPoint x: 405, endPoint y: 326, distance: 122.9
click at [405, 326] on td "Forfait transport" at bounding box center [362, 319] width 547 height 22
